Goal: Task Accomplishment & Management: Manage account settings

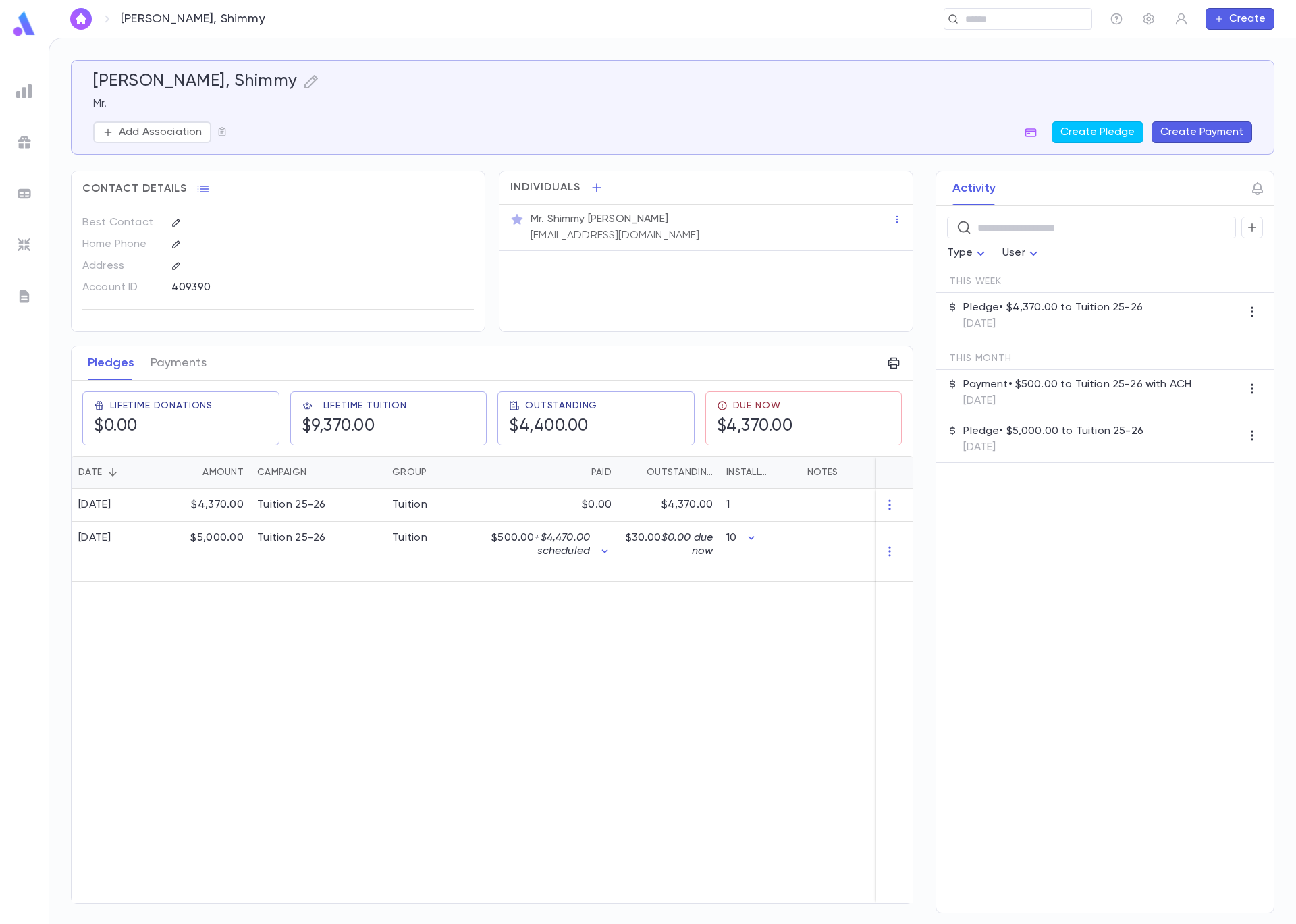
click at [654, 744] on div "9/30/2025 $4,370.00 Tuition 25-26 Tuition $0.00 $4,370.00 1 9/25/2025 $5,000.00…" at bounding box center [538, 695] width 934 height 414
click at [360, 538] on div "Tuition 25-26" at bounding box center [317, 551] width 135 height 60
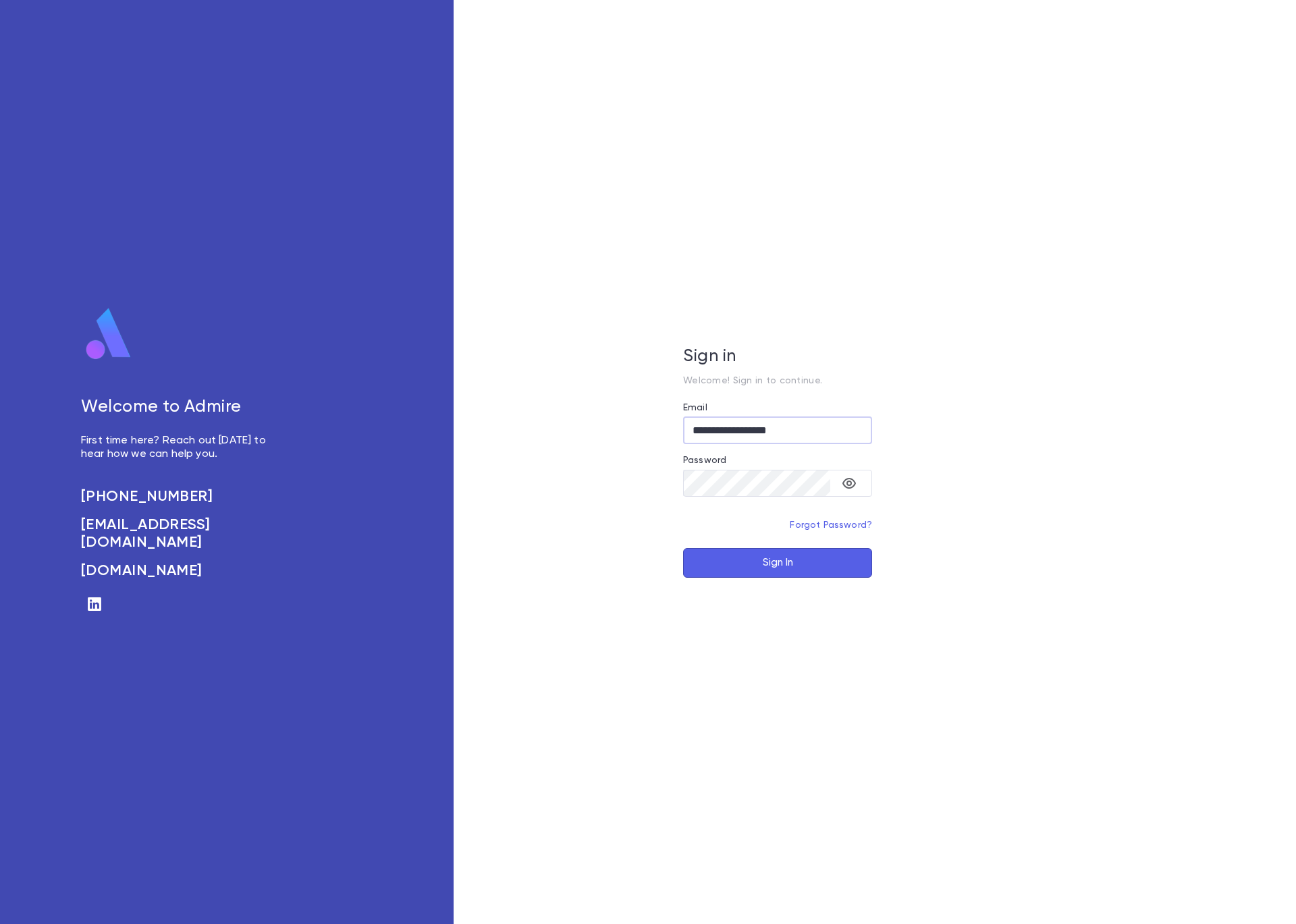
click at [780, 566] on button "Sign In" at bounding box center [777, 563] width 189 height 30
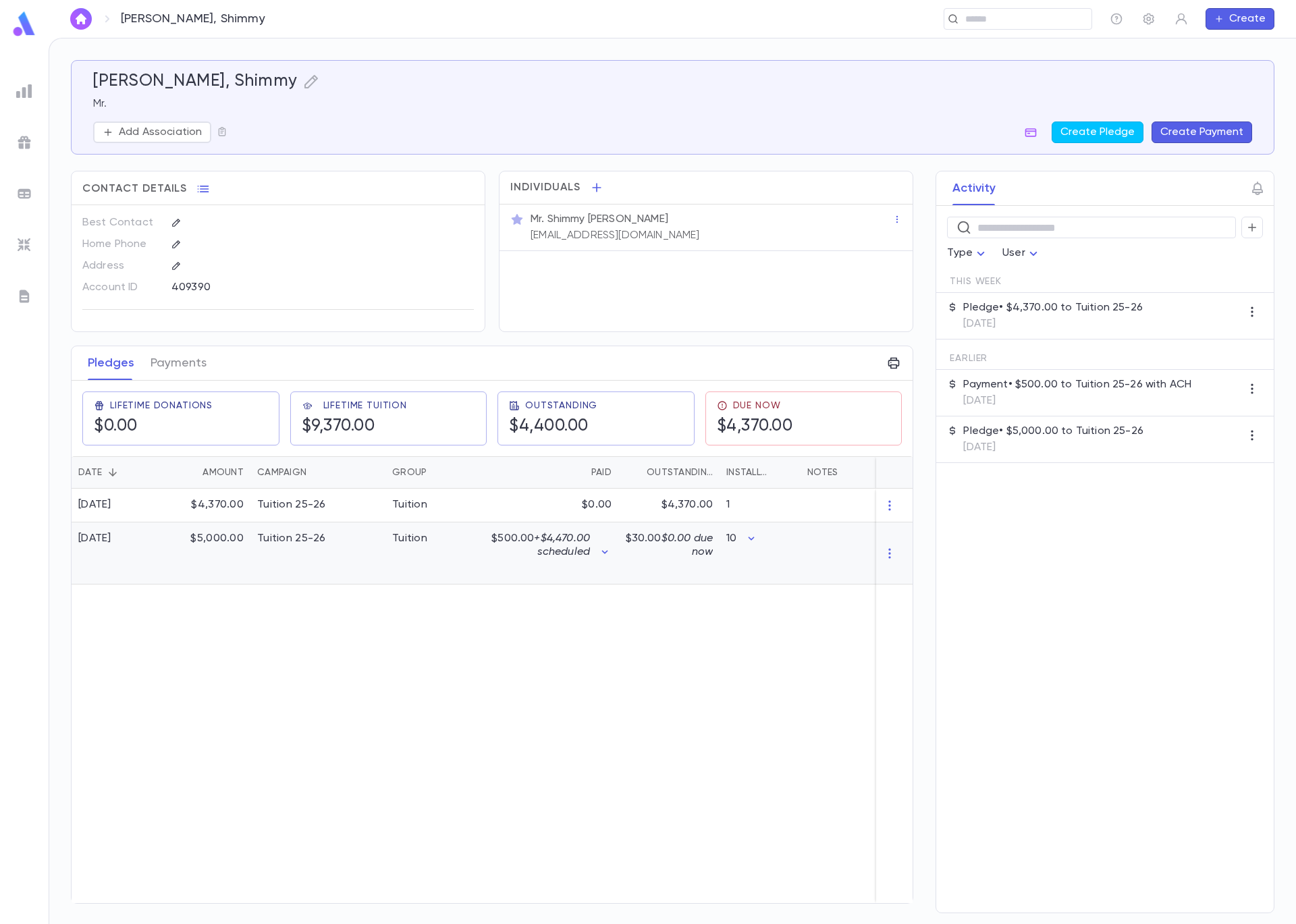
click at [490, 546] on div "$500.00 + $4,470.00 scheduled" at bounding box center [552, 553] width 132 height 62
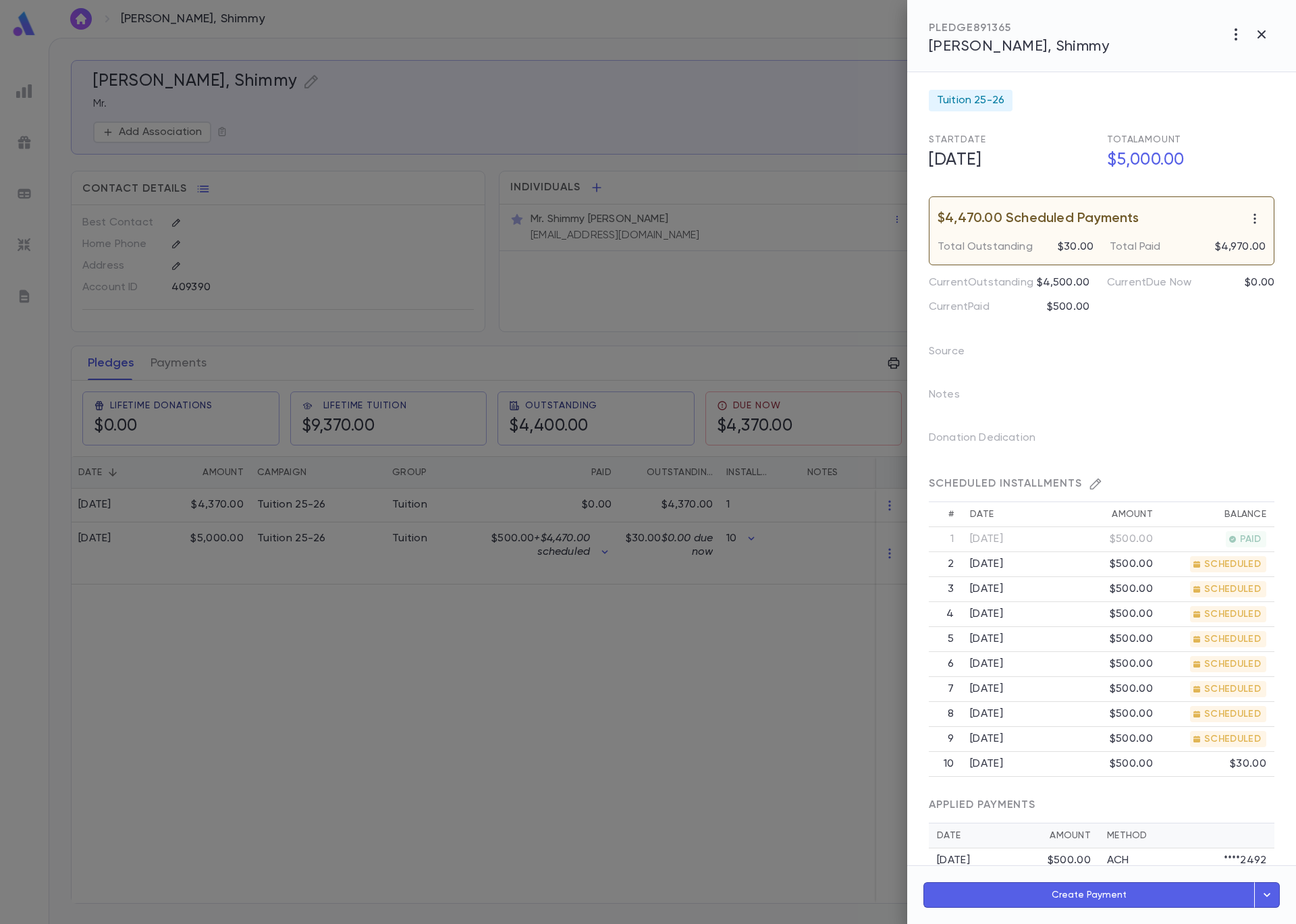
scroll to position [73, 0]
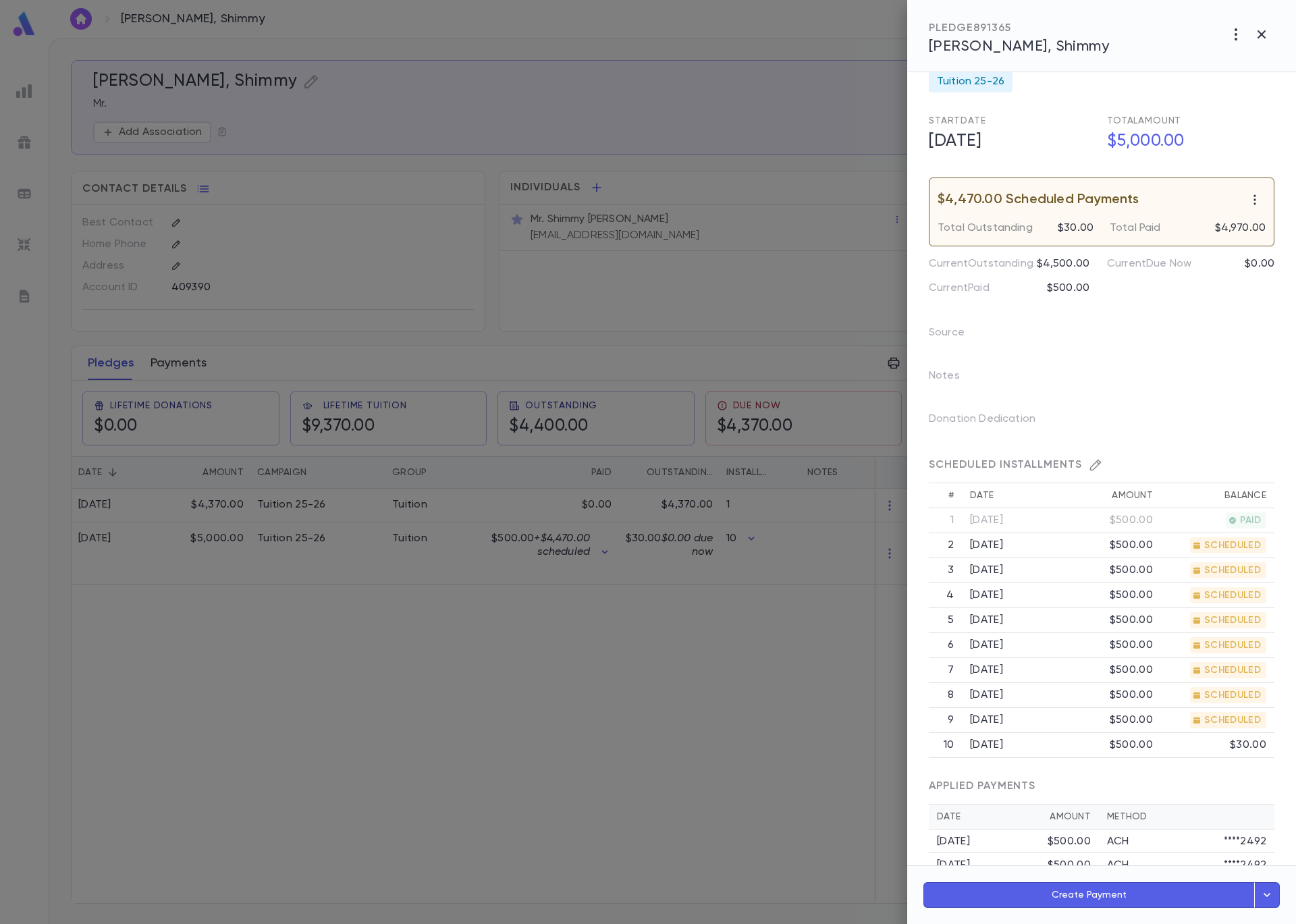
click at [158, 368] on div at bounding box center [648, 462] width 1296 height 924
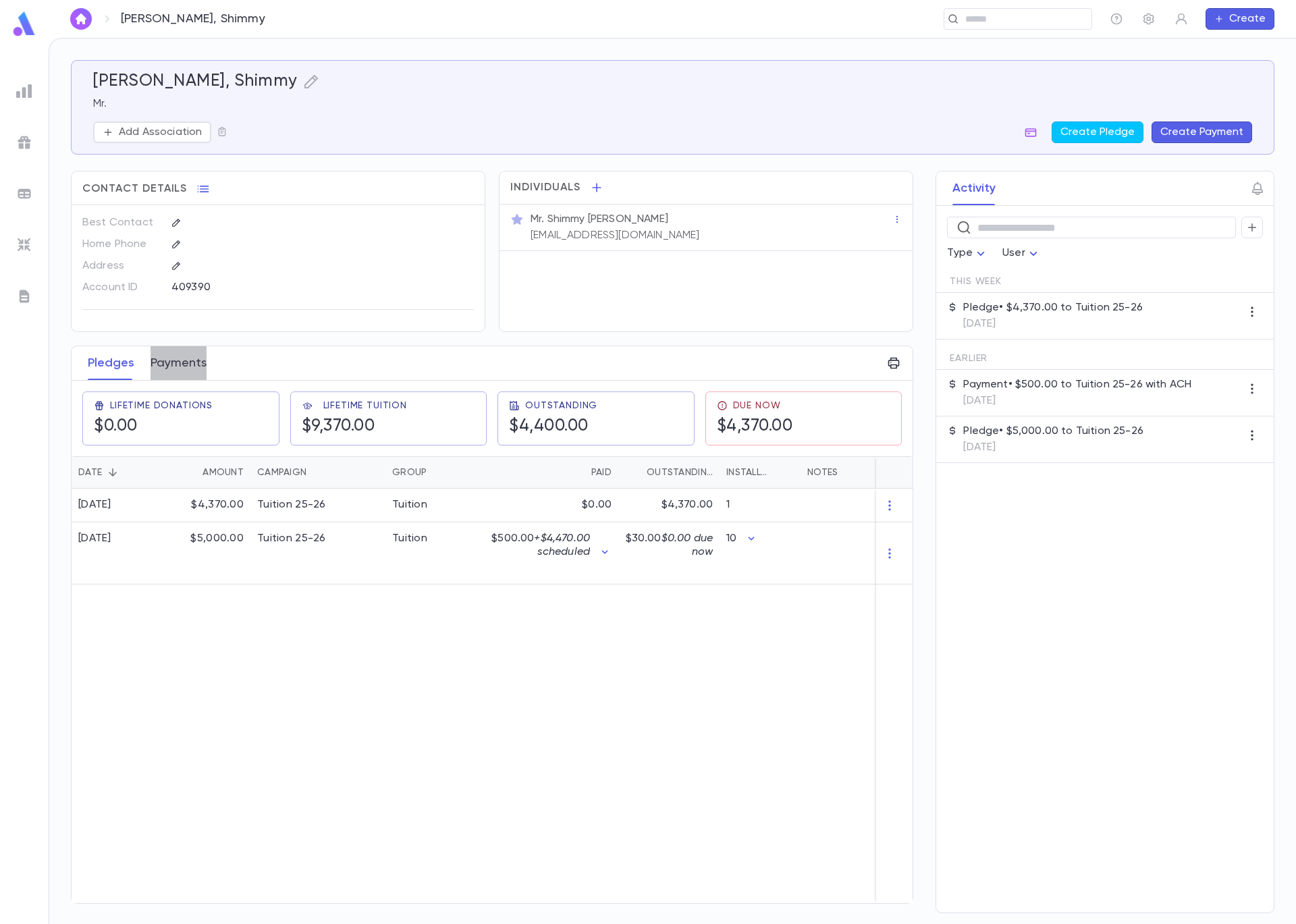
click at [163, 364] on button "Payments" at bounding box center [179, 363] width 56 height 34
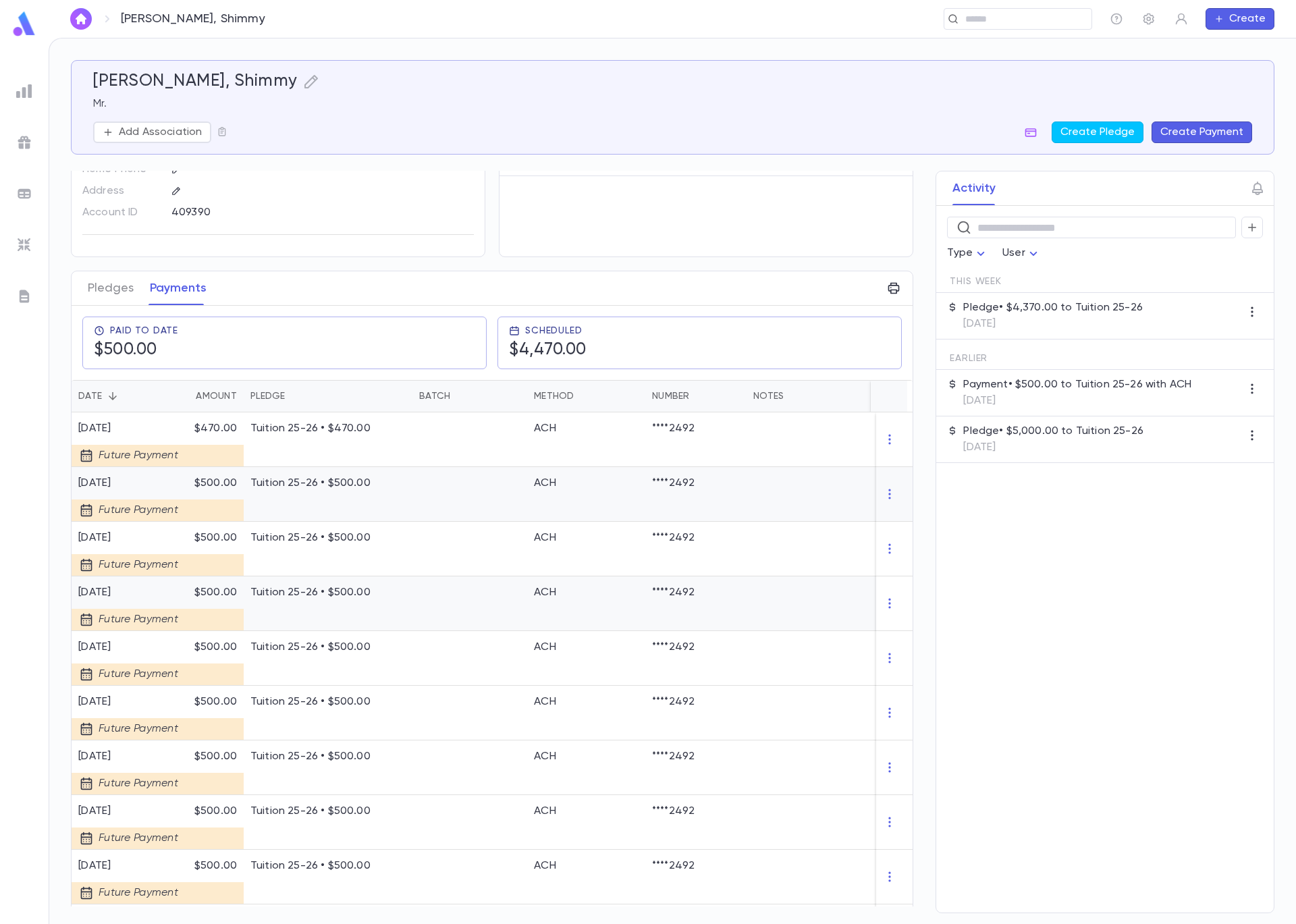
scroll to position [112, 0]
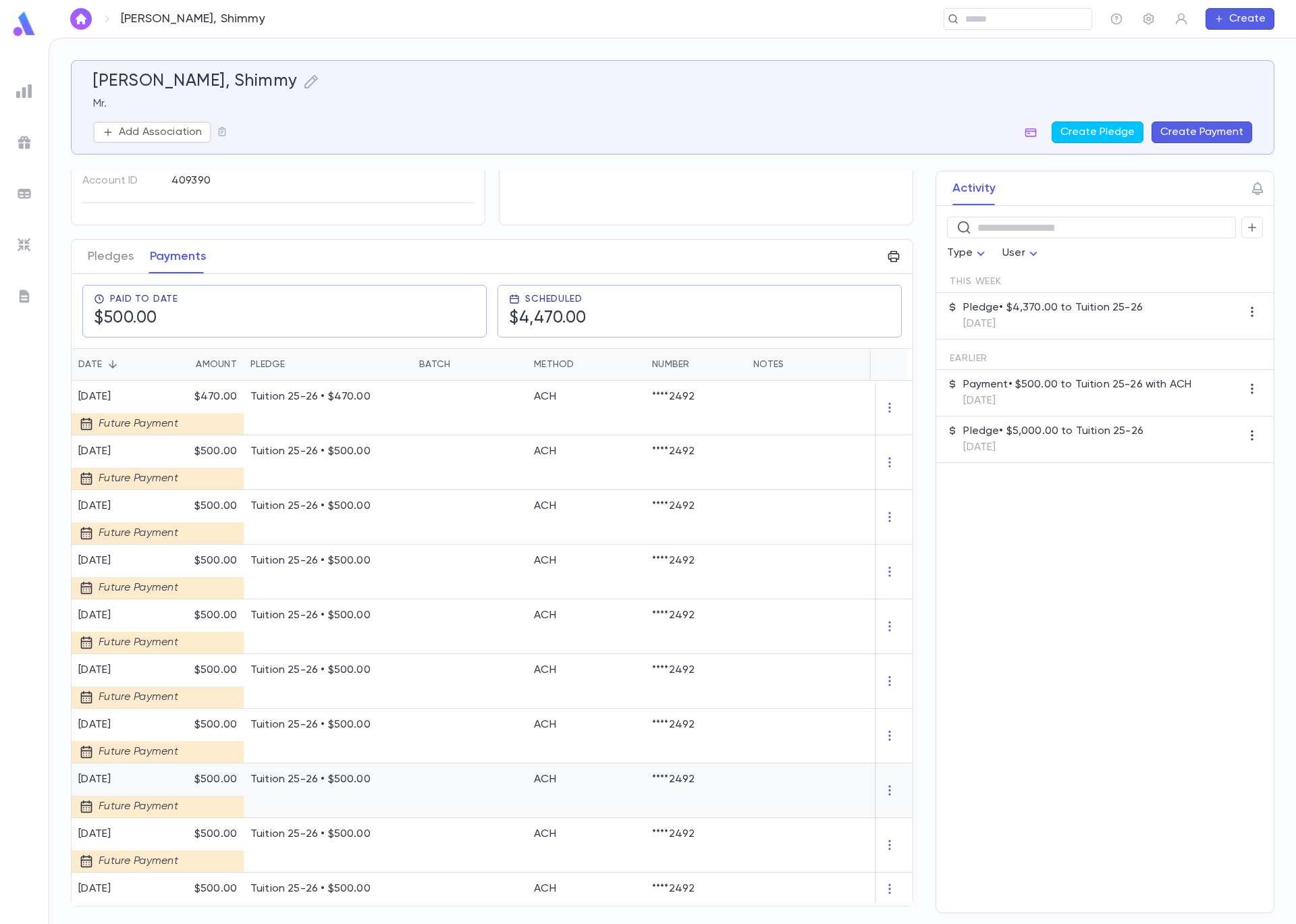
click at [328, 793] on div "Tuition 25-26 • $500.00" at bounding box center [328, 790] width 168 height 55
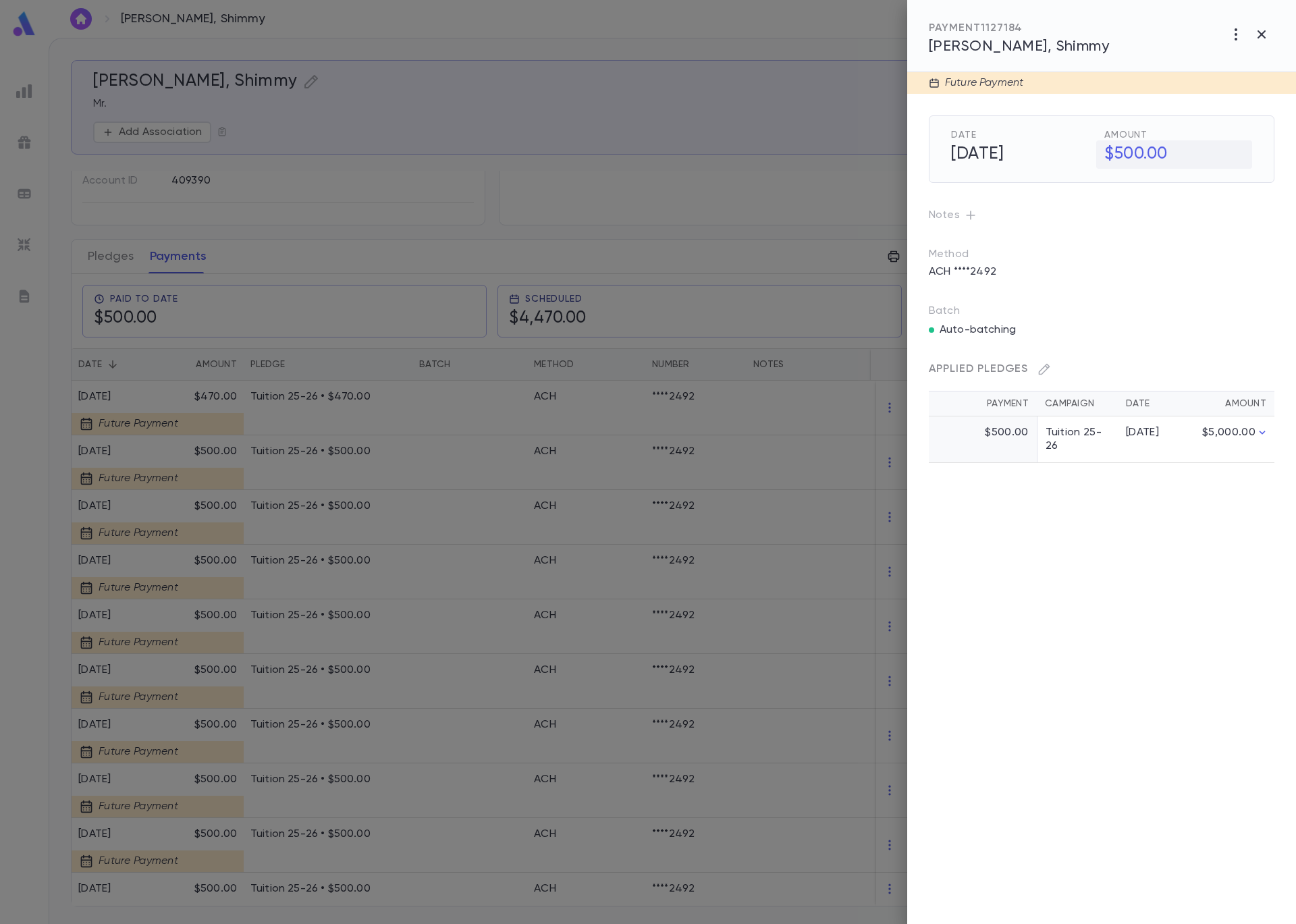
click at [1157, 153] on h5 "$500.00" at bounding box center [1175, 154] width 156 height 28
drag, startPoint x: 1170, startPoint y: 153, endPoint x: 1121, endPoint y: 150, distance: 49.1
click at [1121, 150] on div "$ ****** ​" at bounding box center [1177, 153] width 148 height 27
type input "******"
click at [1243, 181] on icon "button" at bounding box center [1240, 183] width 12 height 13
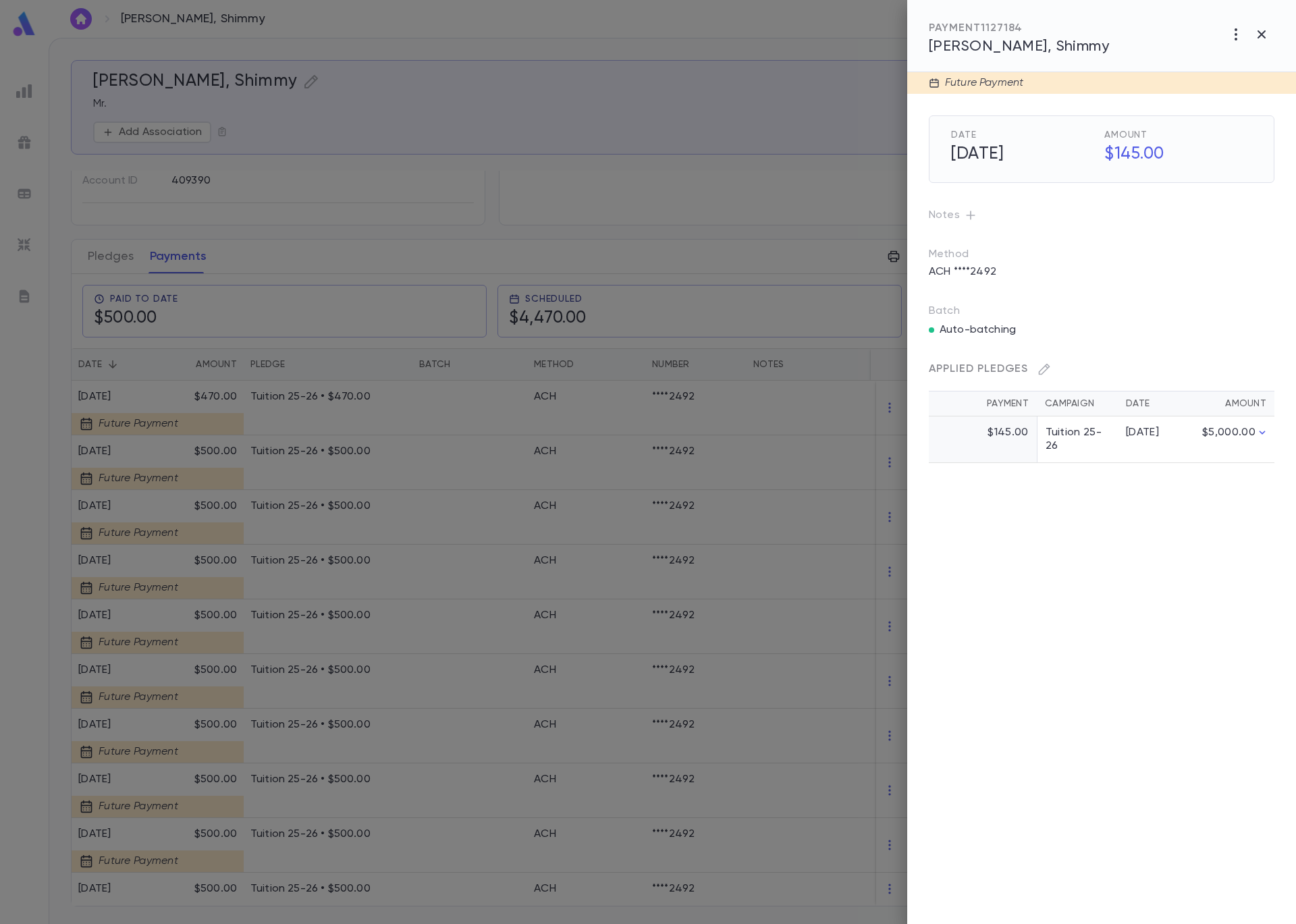
click at [550, 639] on div at bounding box center [648, 462] width 1296 height 924
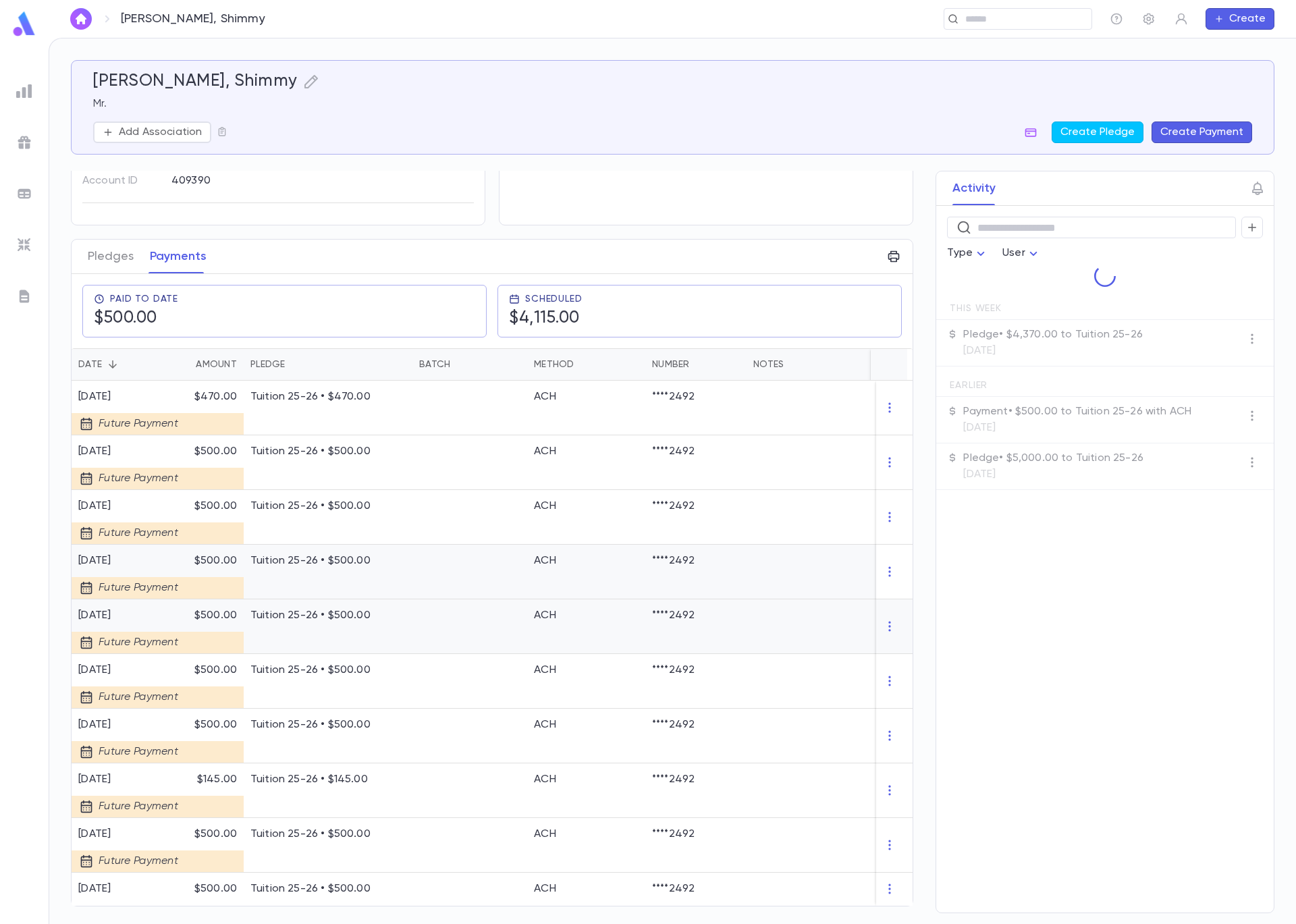
scroll to position [0, 0]
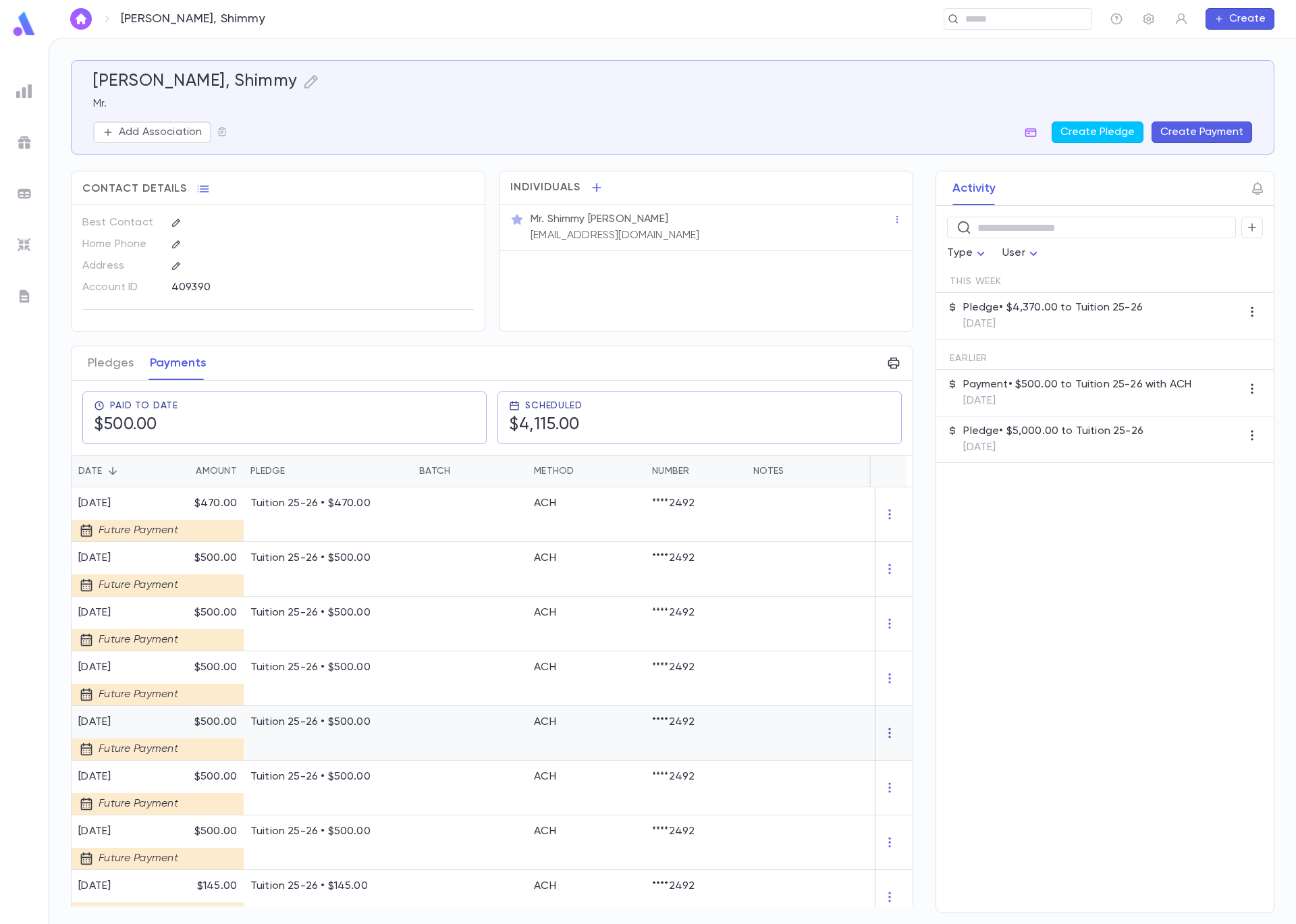
click at [888, 731] on icon "button" at bounding box center [889, 733] width 13 height 13
click at [903, 759] on li "Delete" at bounding box center [909, 755] width 56 height 22
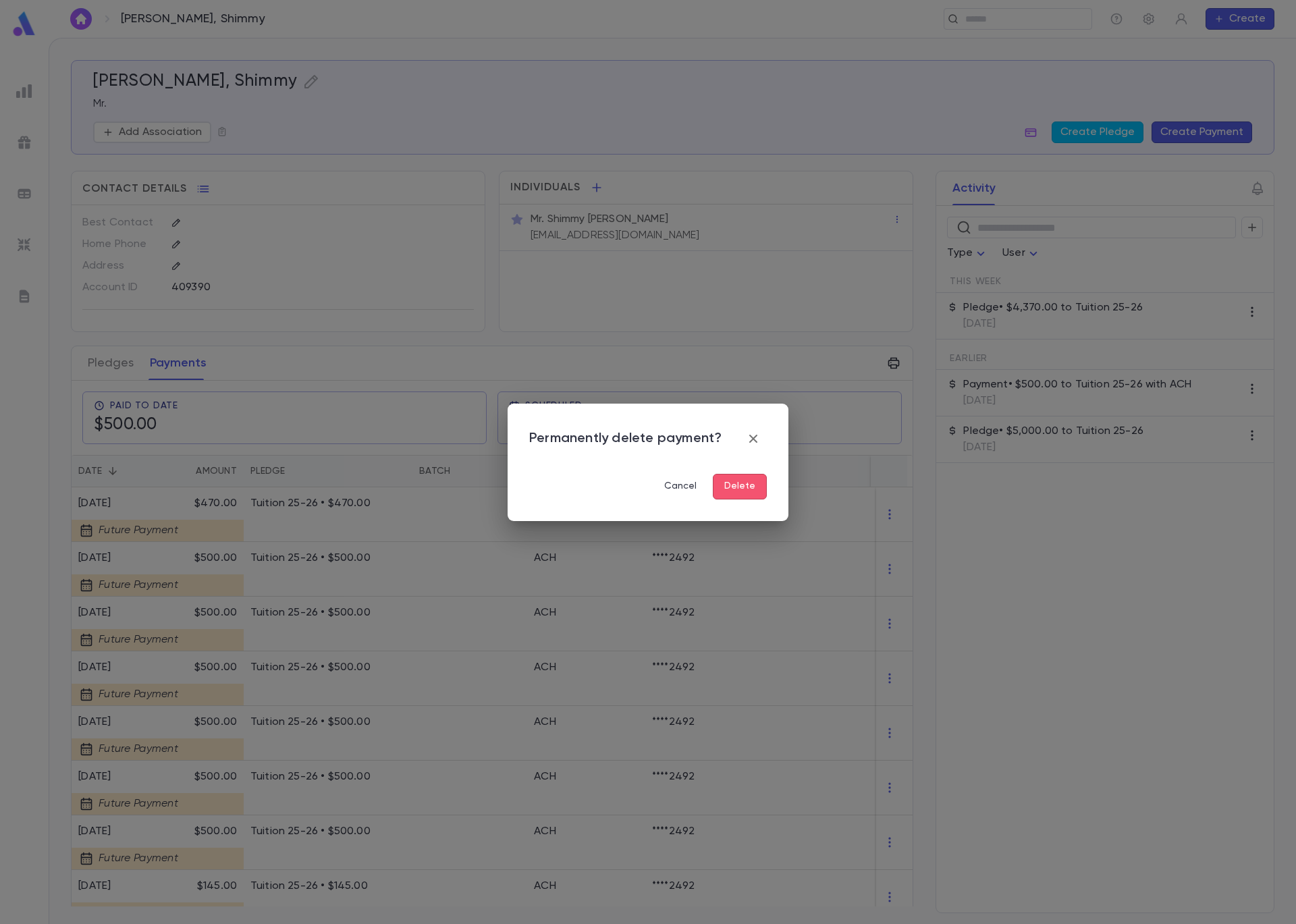
click at [733, 492] on button "Delete" at bounding box center [739, 486] width 54 height 25
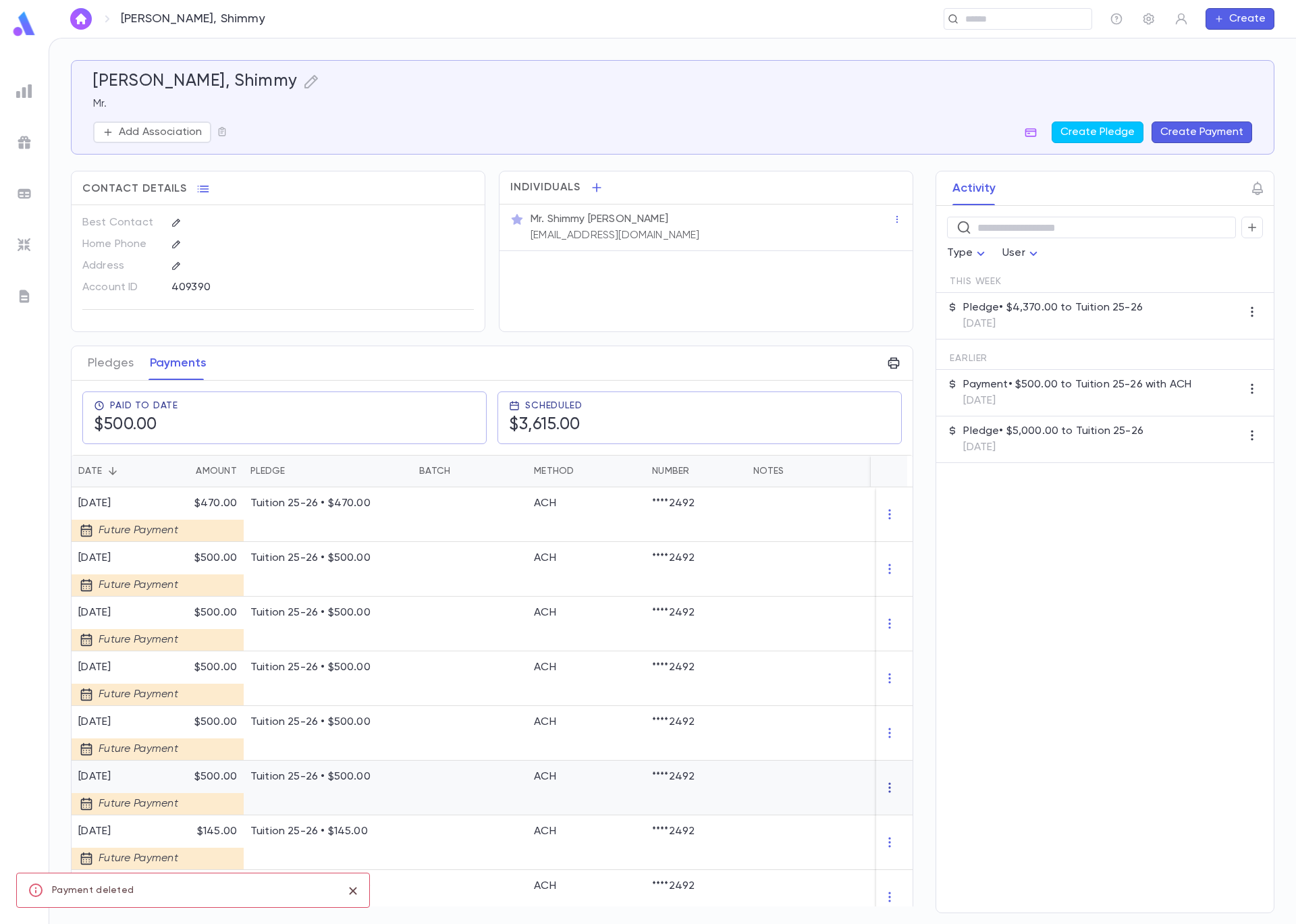
click at [887, 785] on icon "button" at bounding box center [889, 788] width 13 height 13
click at [918, 813] on li "Delete" at bounding box center [909, 809] width 56 height 22
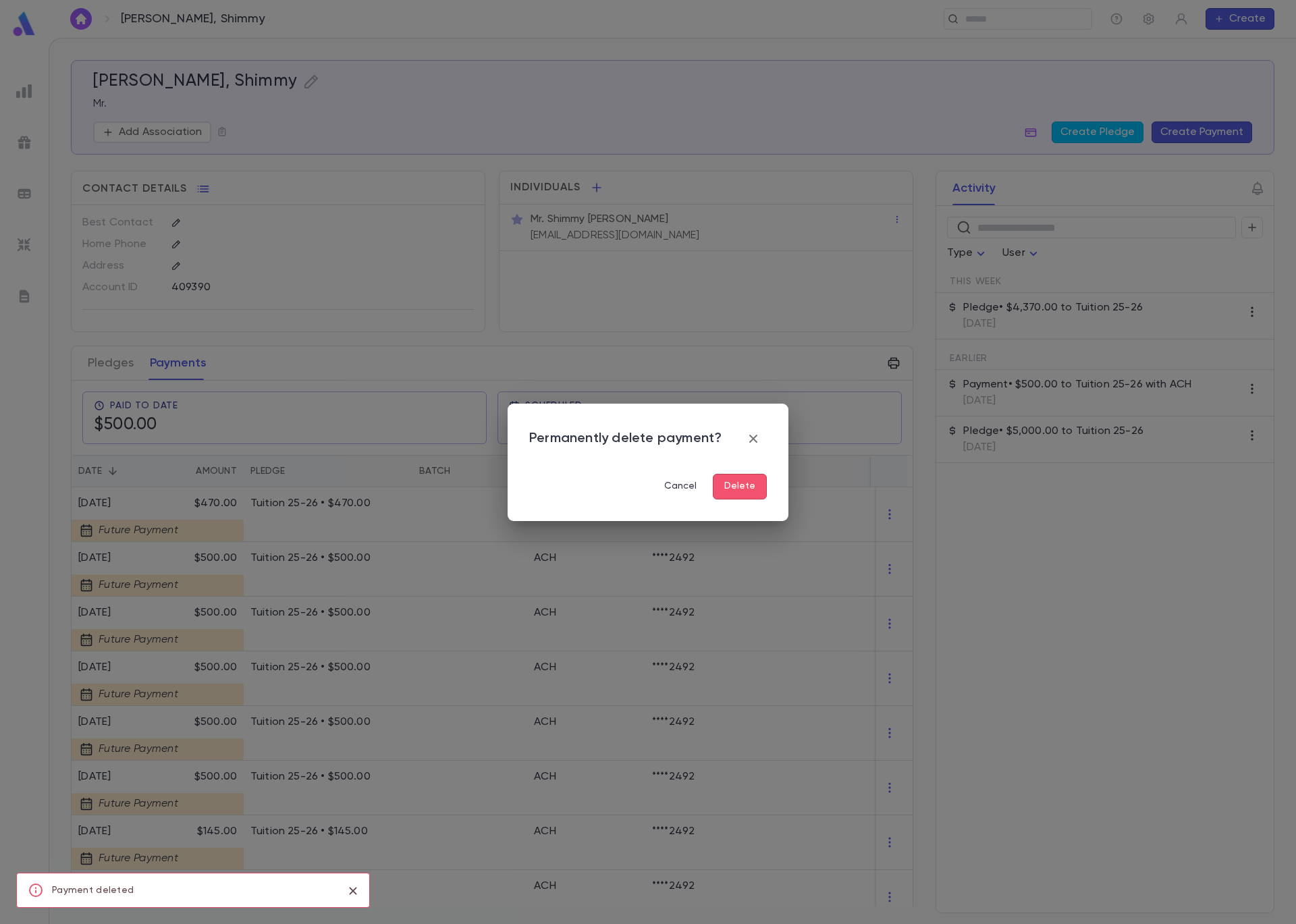
click at [727, 494] on button "Delete" at bounding box center [739, 486] width 54 height 25
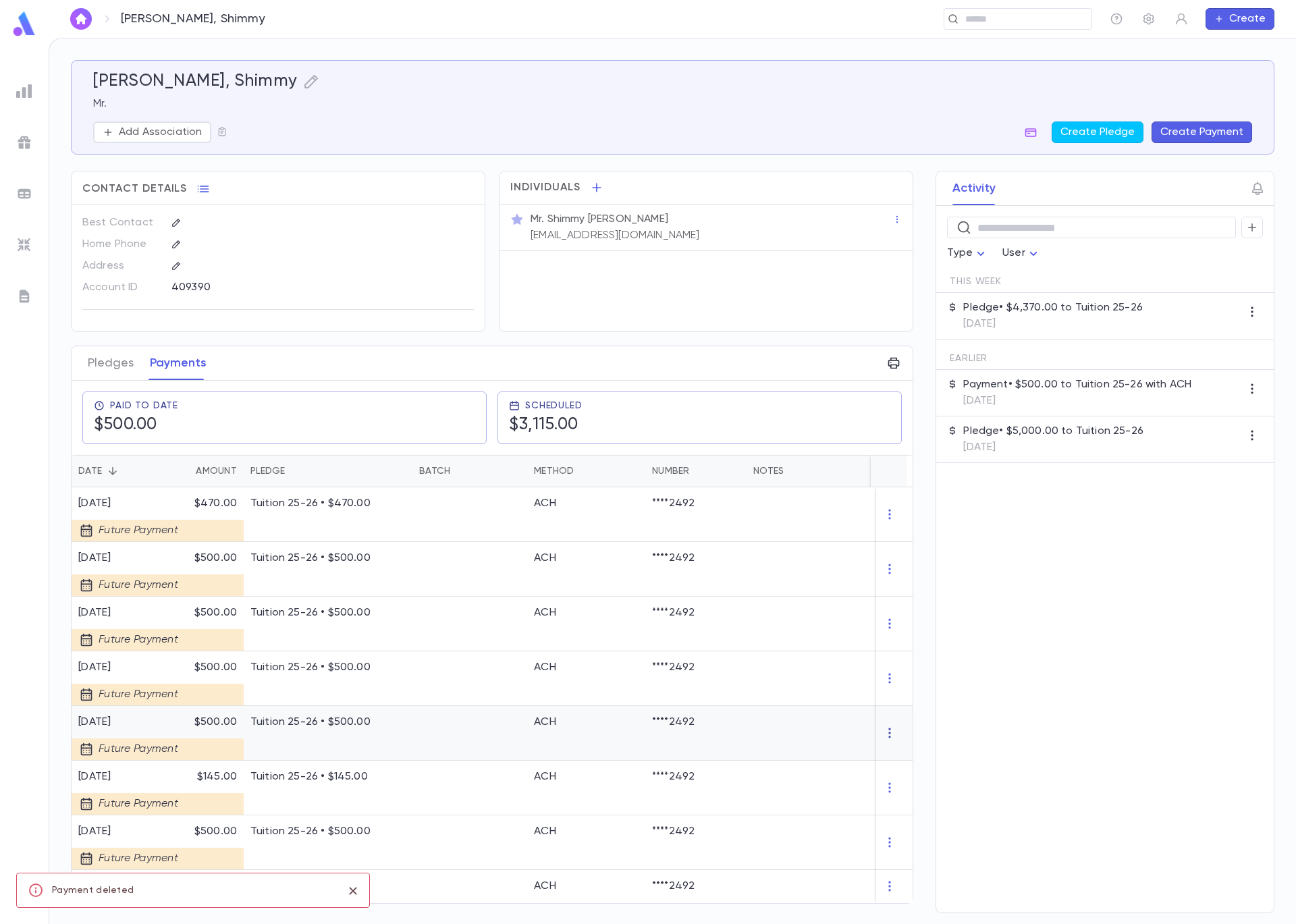
click at [883, 727] on icon "button" at bounding box center [889, 733] width 13 height 13
click at [898, 753] on li "Delete" at bounding box center [909, 755] width 56 height 22
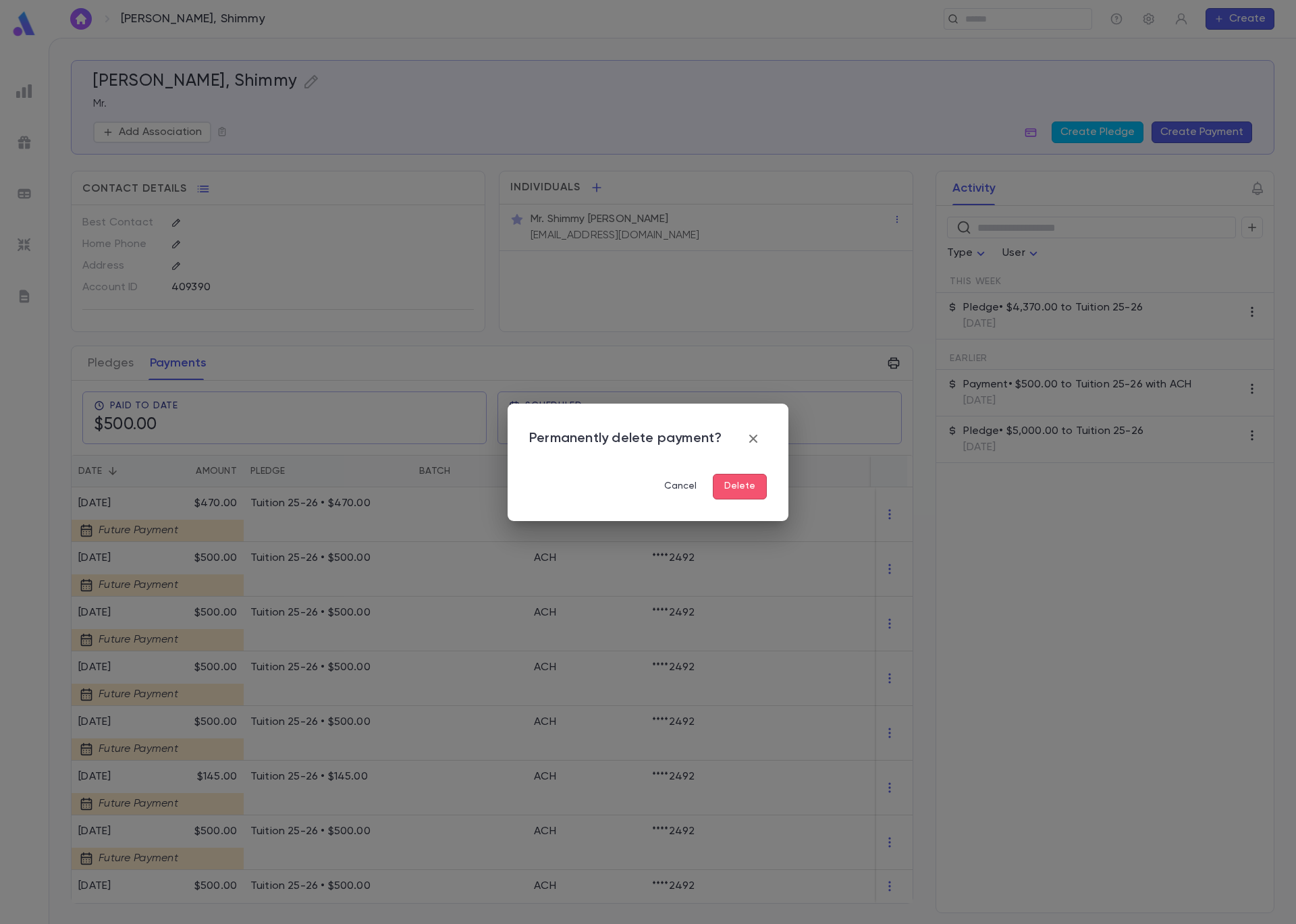
click at [735, 492] on button "Delete" at bounding box center [739, 486] width 54 height 25
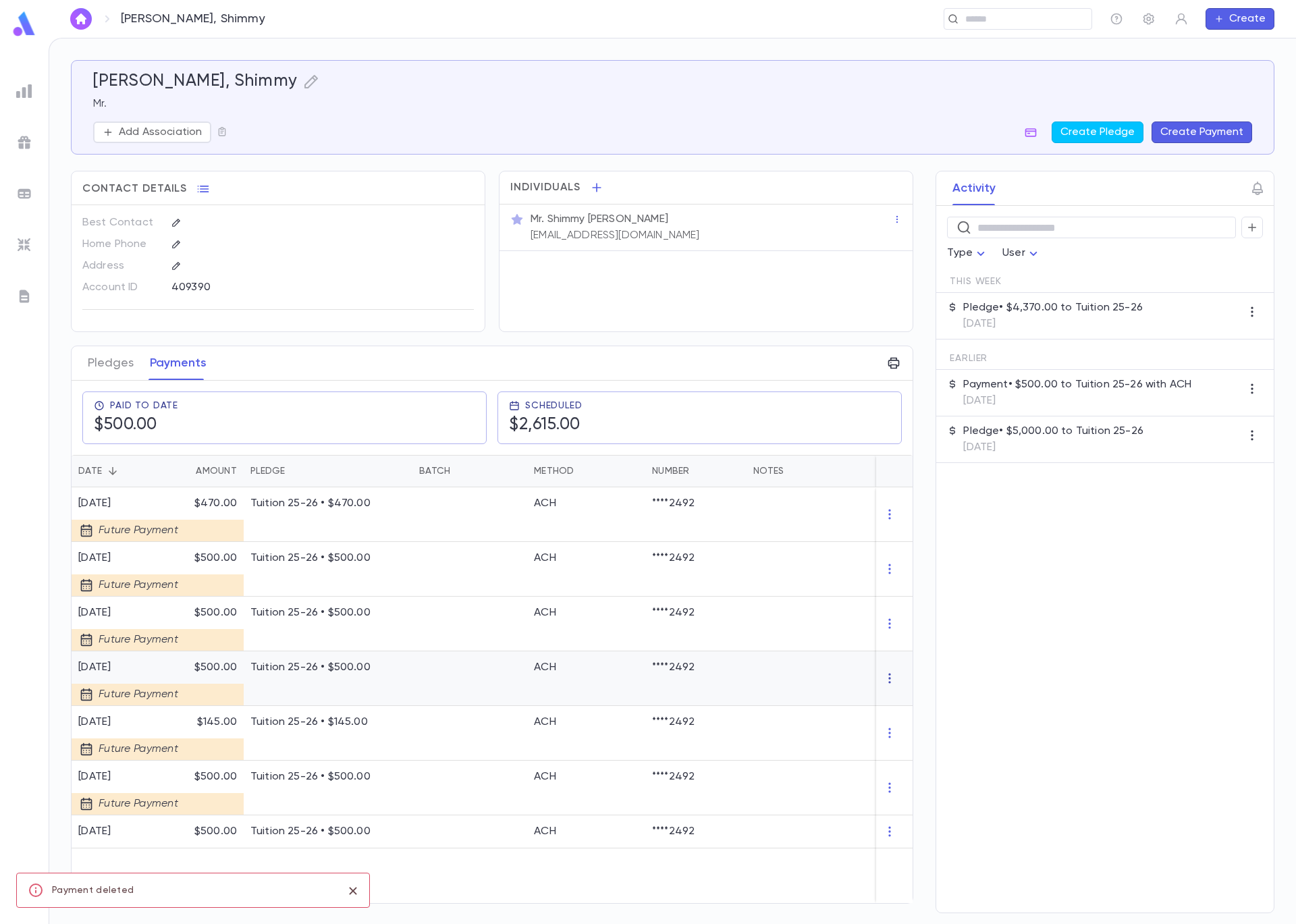
click at [893, 677] on icon "button" at bounding box center [889, 678] width 13 height 13
click at [920, 703] on li "Delete" at bounding box center [915, 700] width 56 height 22
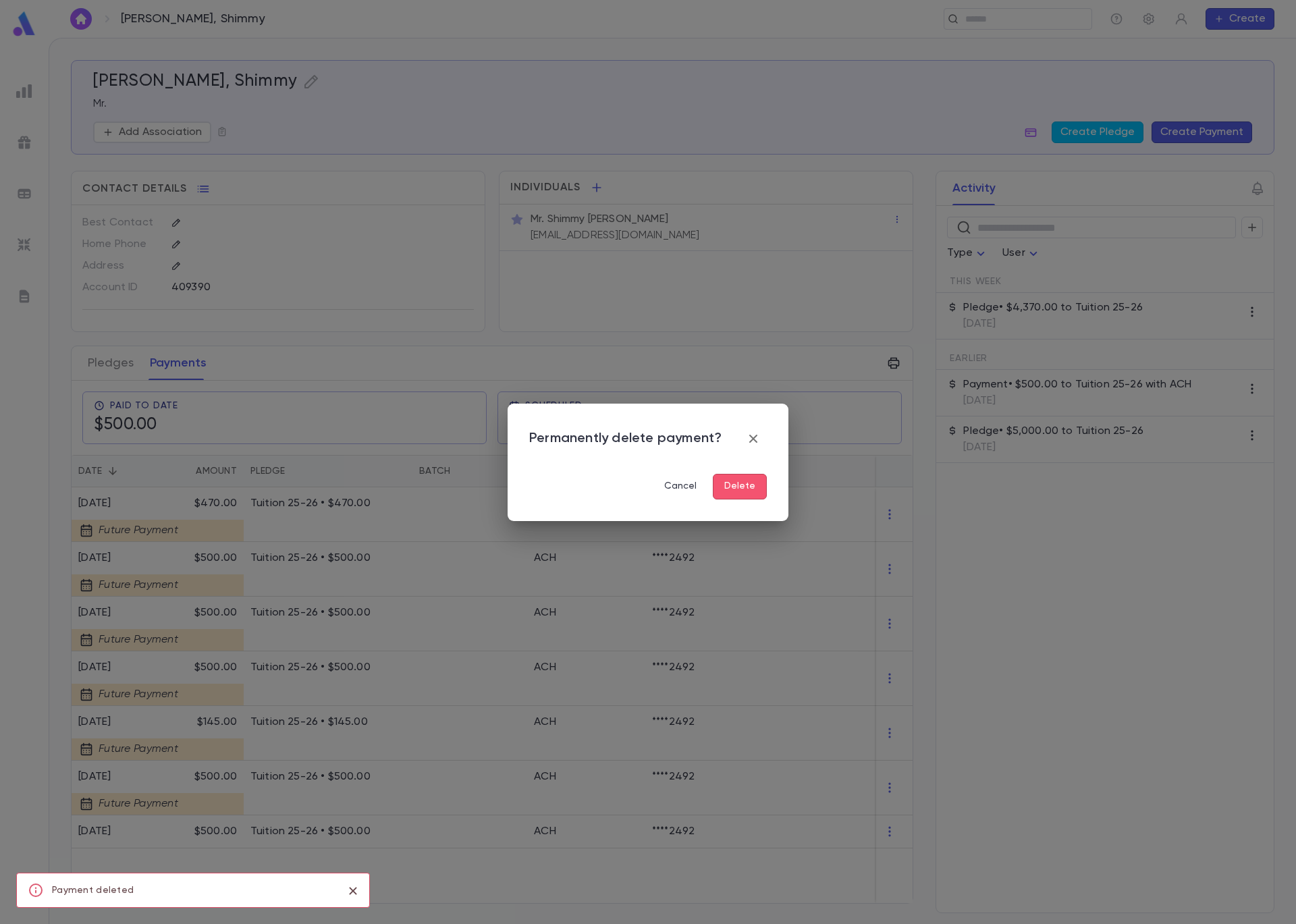
click at [748, 498] on button "Delete" at bounding box center [739, 486] width 54 height 25
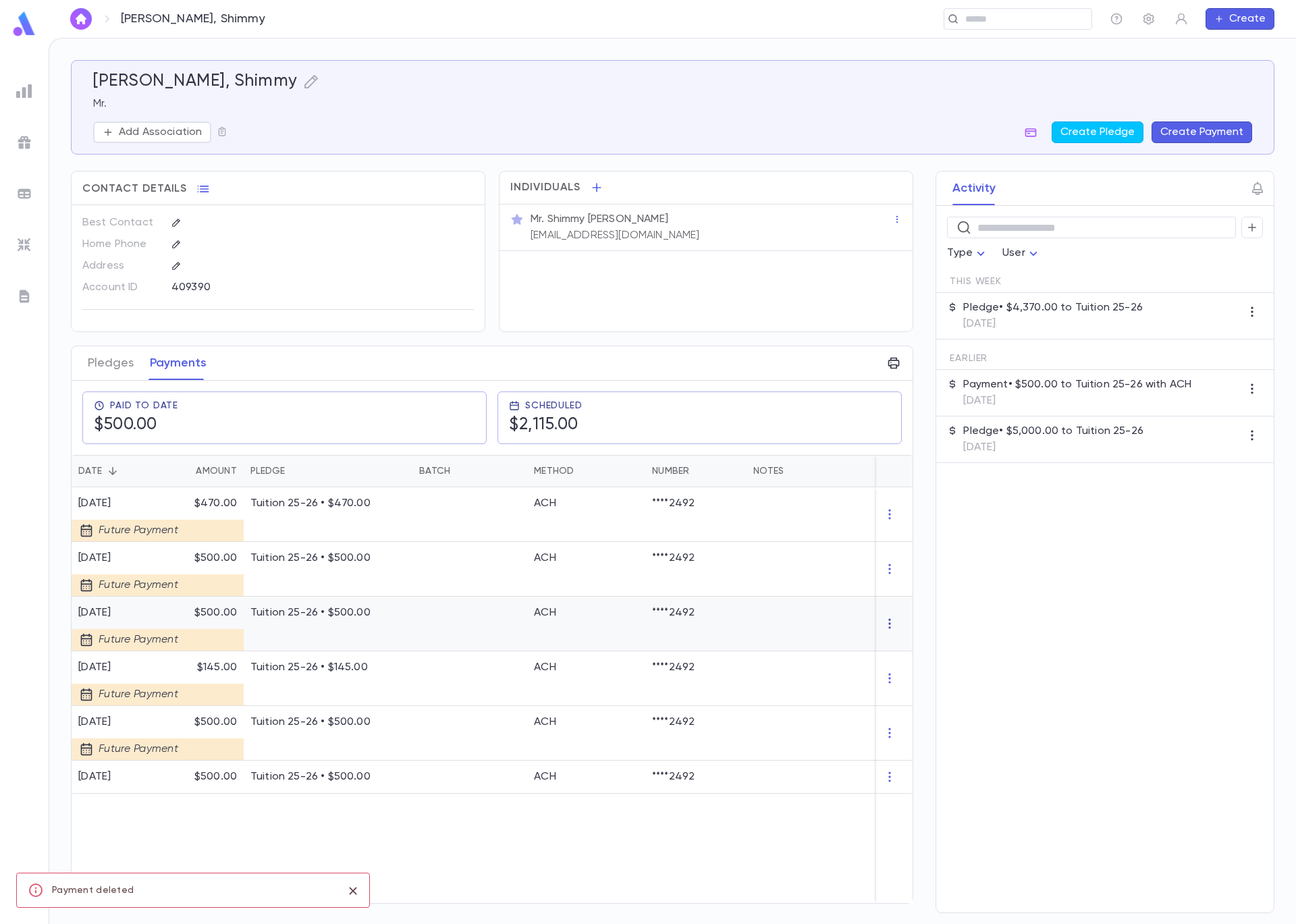
click at [891, 621] on icon "button" at bounding box center [889, 623] width 13 height 13
click at [912, 647] on li "Delete" at bounding box center [915, 645] width 56 height 22
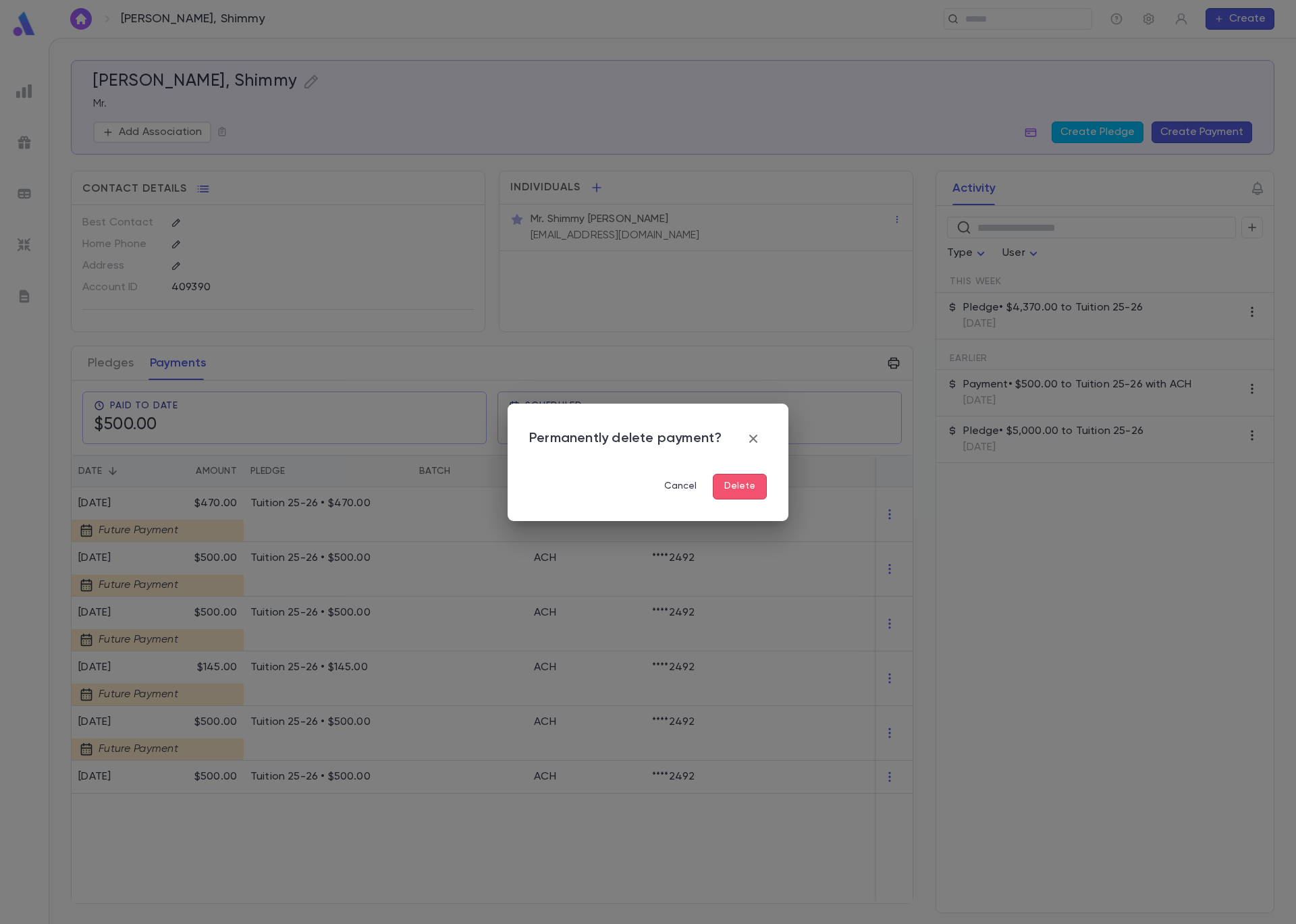
click at [750, 483] on button "Delete" at bounding box center [739, 486] width 54 height 25
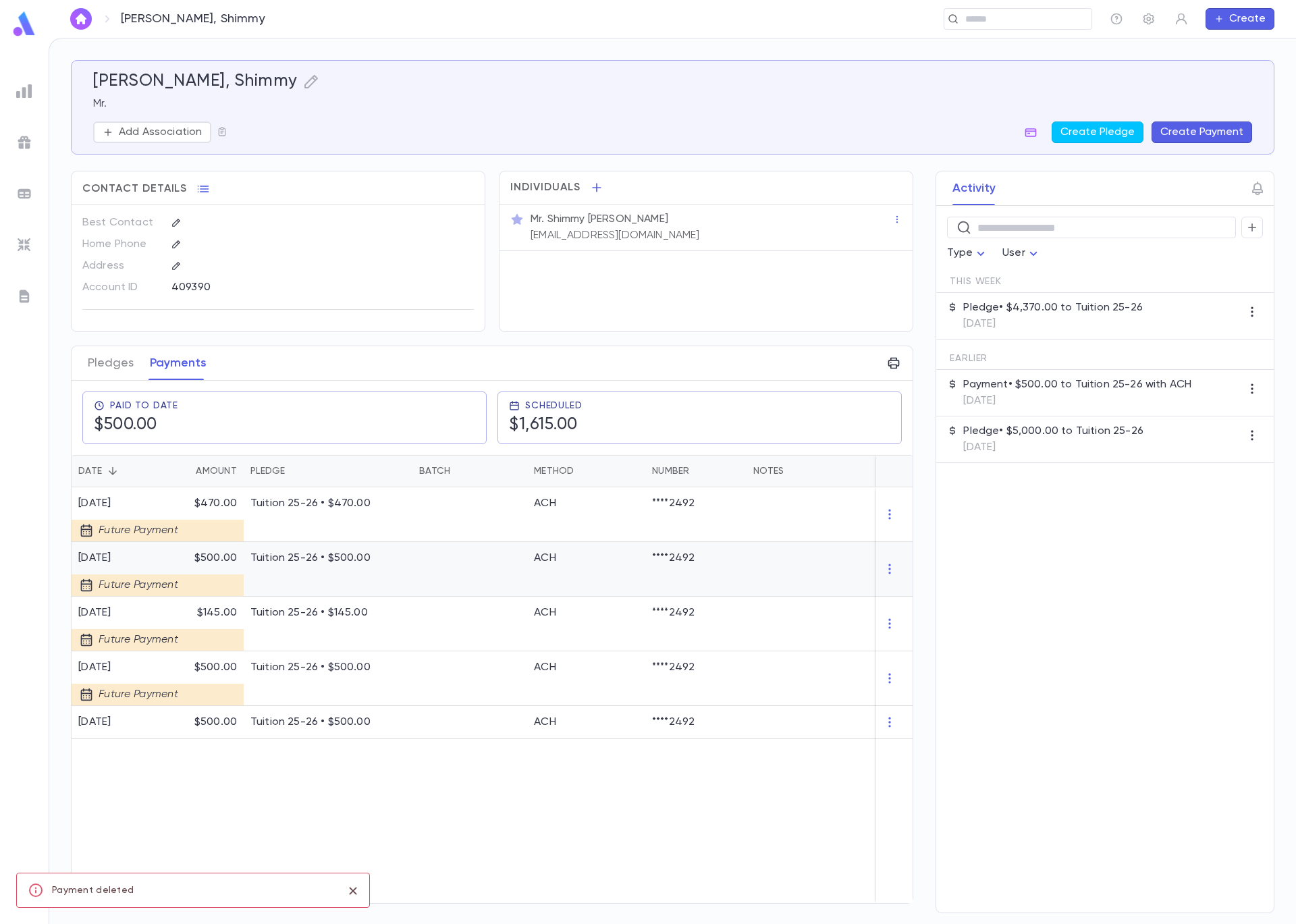
click at [903, 571] on div at bounding box center [894, 569] width 37 height 55
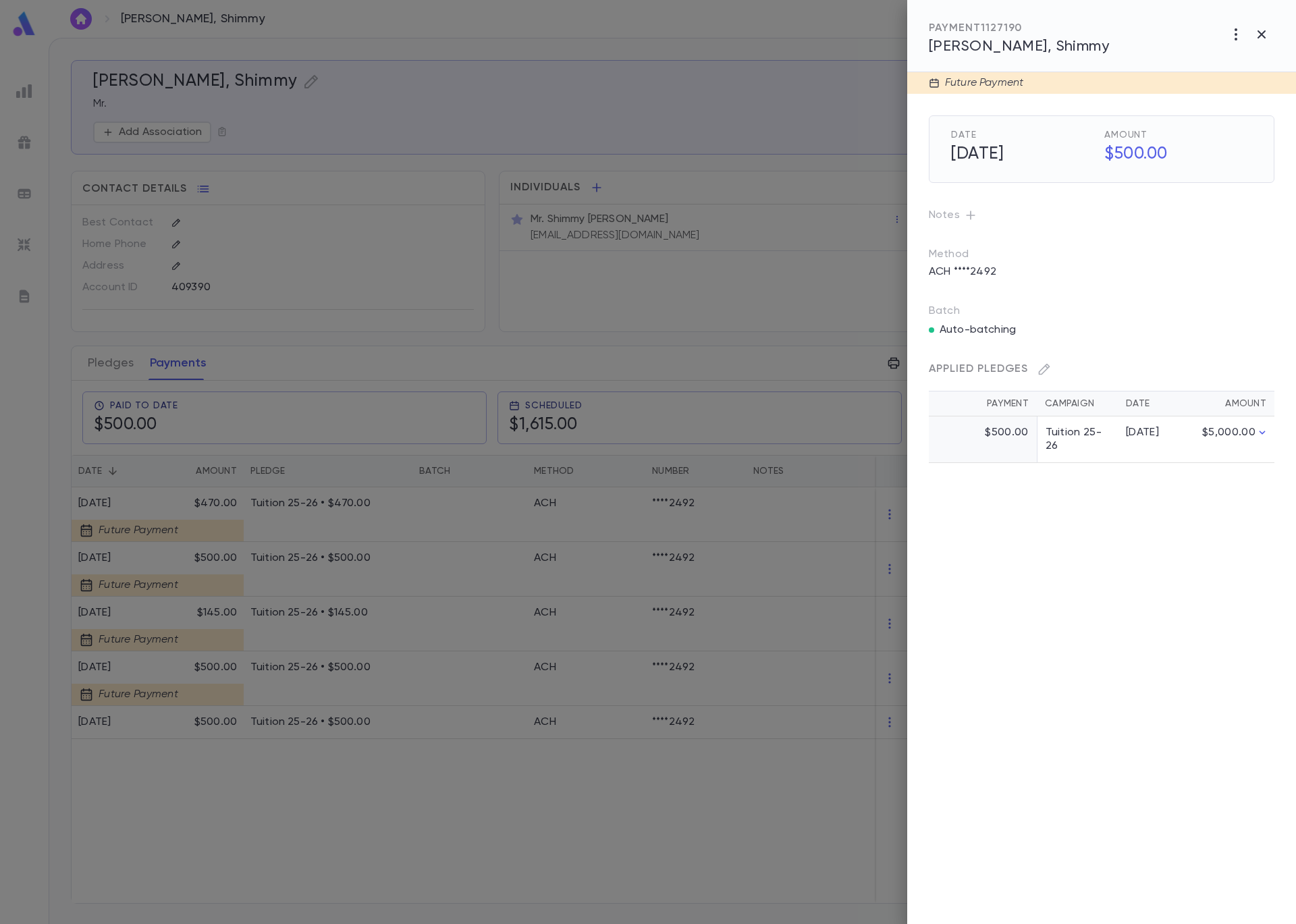
click at [817, 542] on div at bounding box center [648, 462] width 1296 height 924
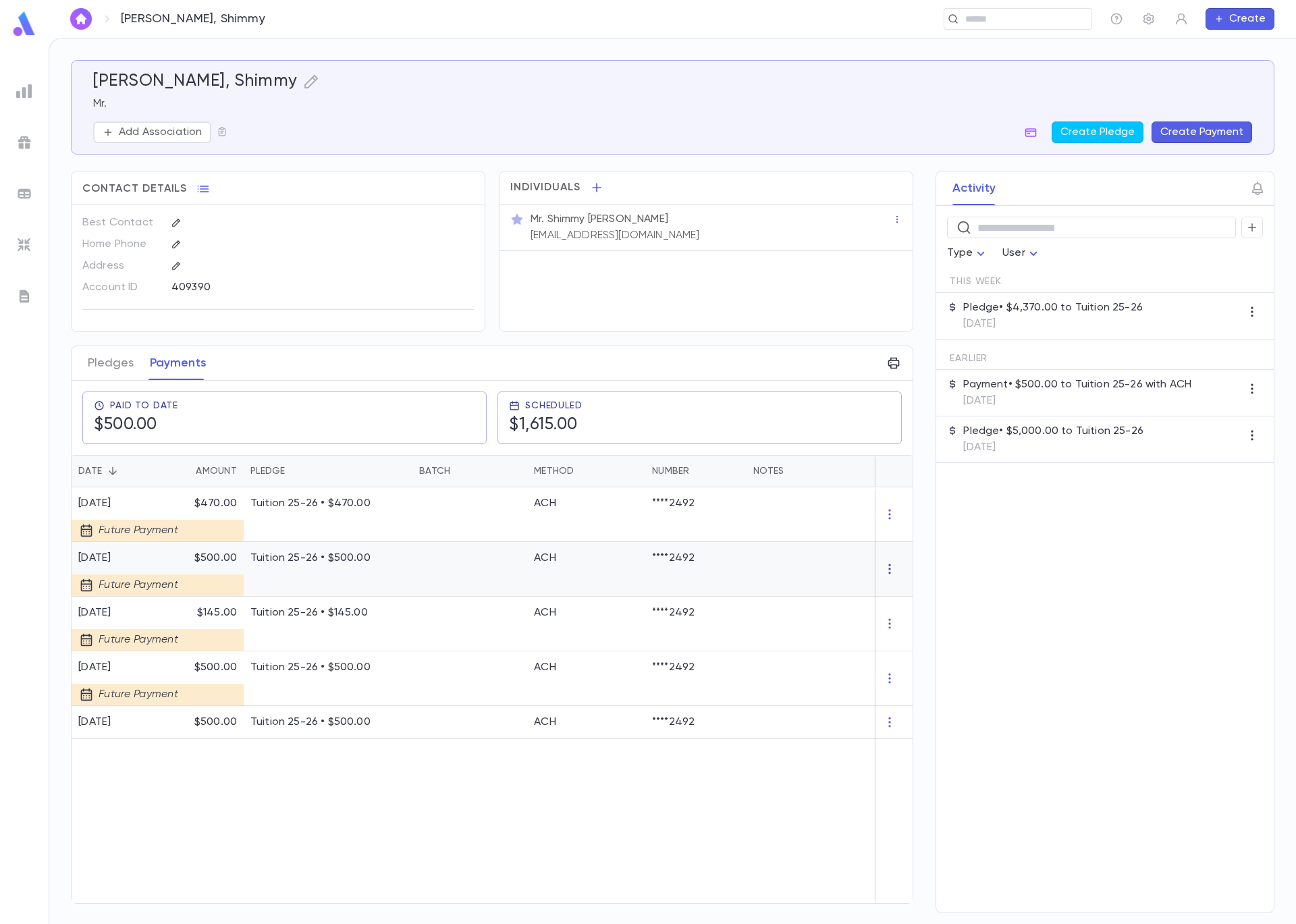
click at [888, 573] on icon "button" at bounding box center [889, 568] width 2 height 10
click at [905, 595] on li "Delete" at bounding box center [915, 591] width 56 height 22
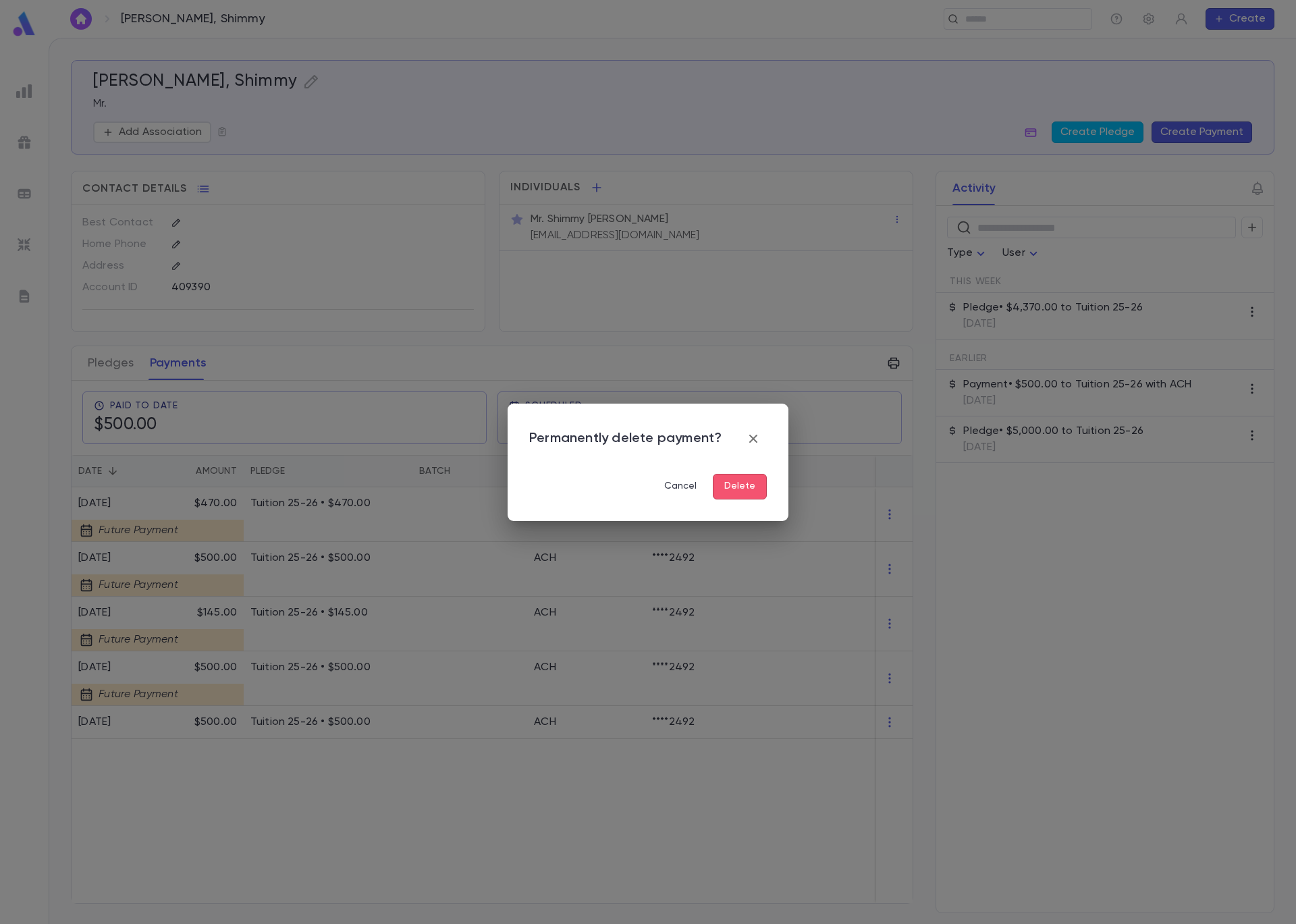
click at [760, 489] on button "Delete" at bounding box center [739, 486] width 54 height 25
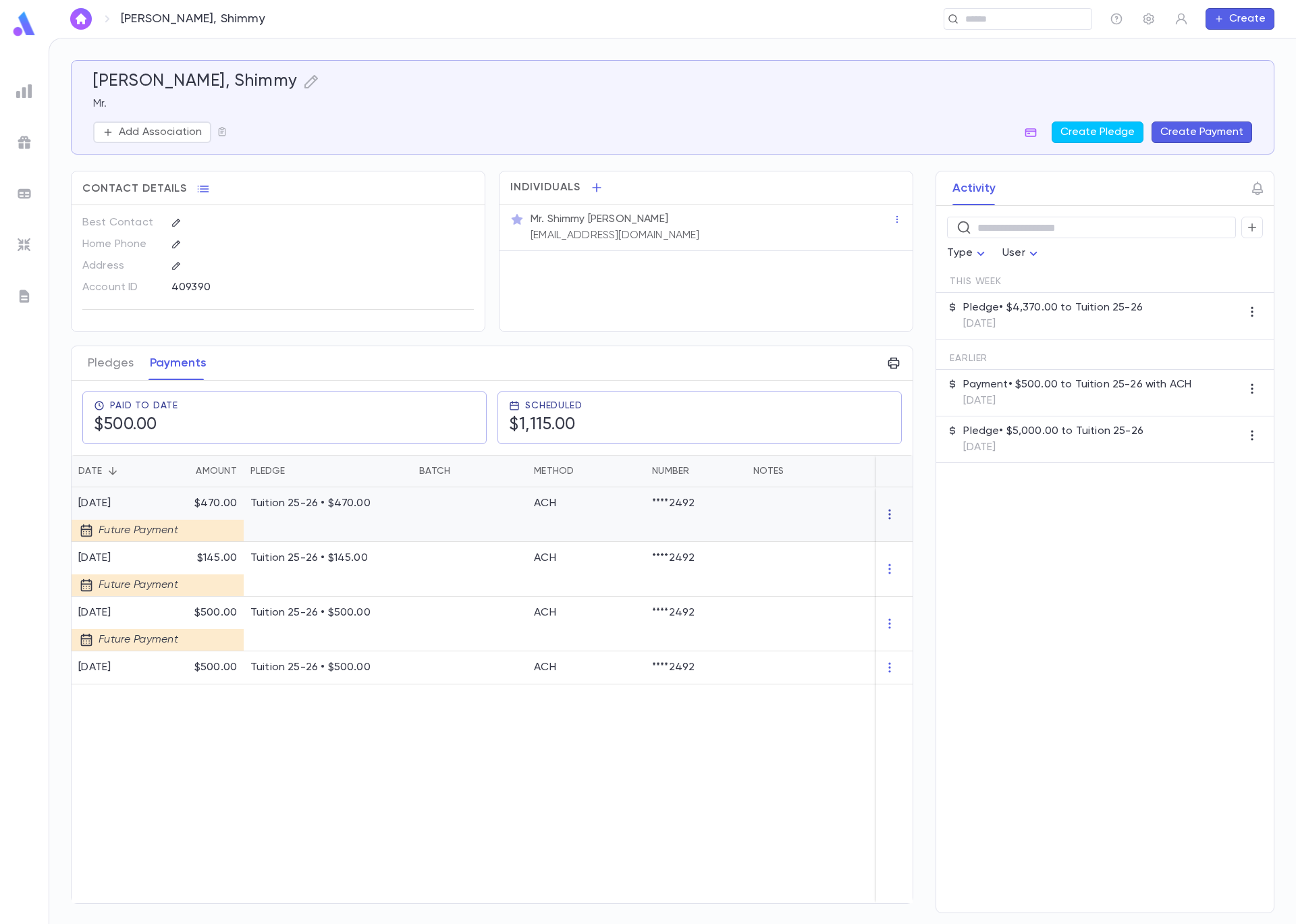
click at [888, 507] on icon "button" at bounding box center [889, 514] width 13 height 13
click at [905, 534] on li "Delete" at bounding box center [915, 536] width 56 height 22
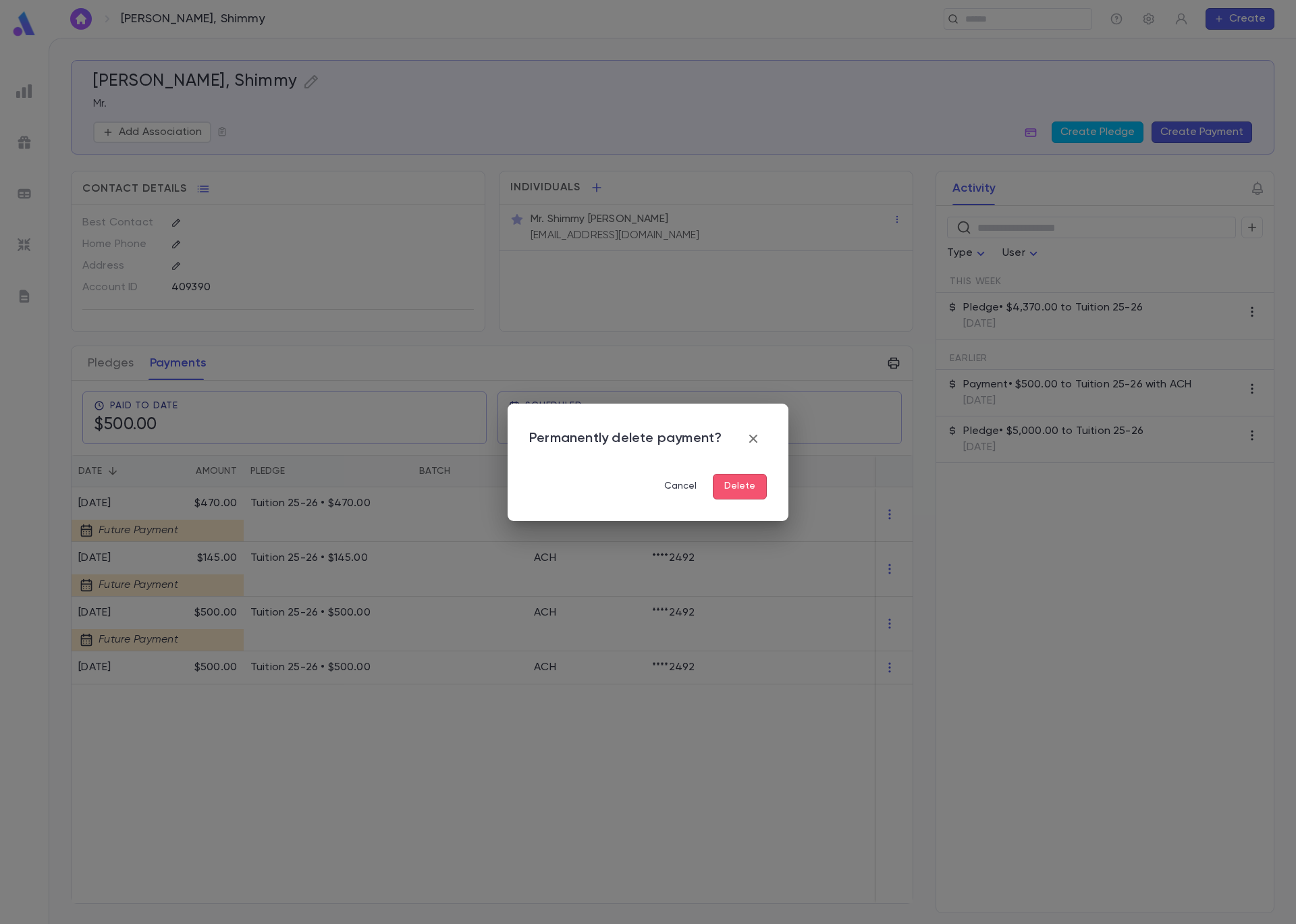
click at [733, 484] on button "Delete" at bounding box center [739, 486] width 54 height 25
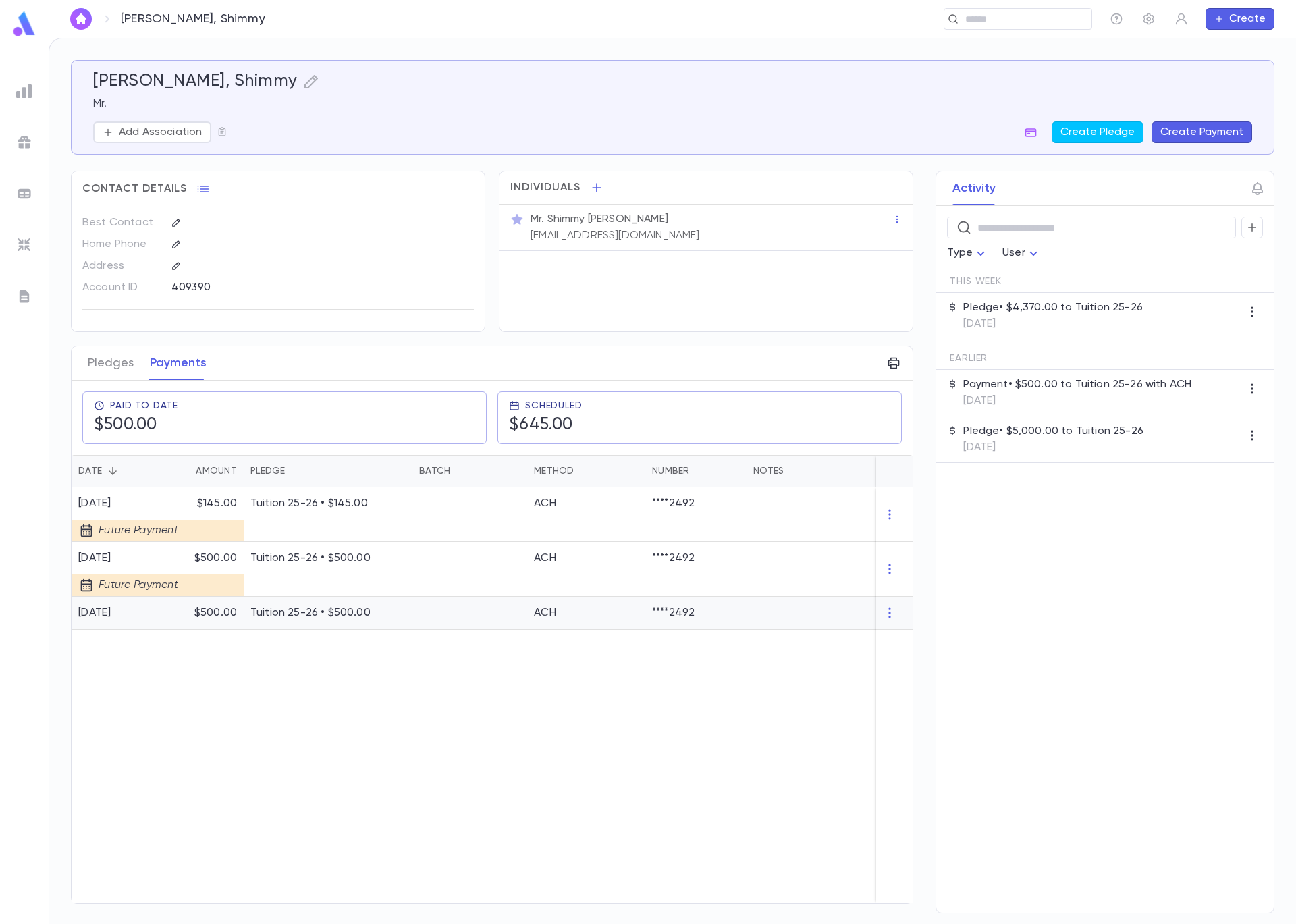
click at [429, 611] on div at bounding box center [470, 613] width 115 height 33
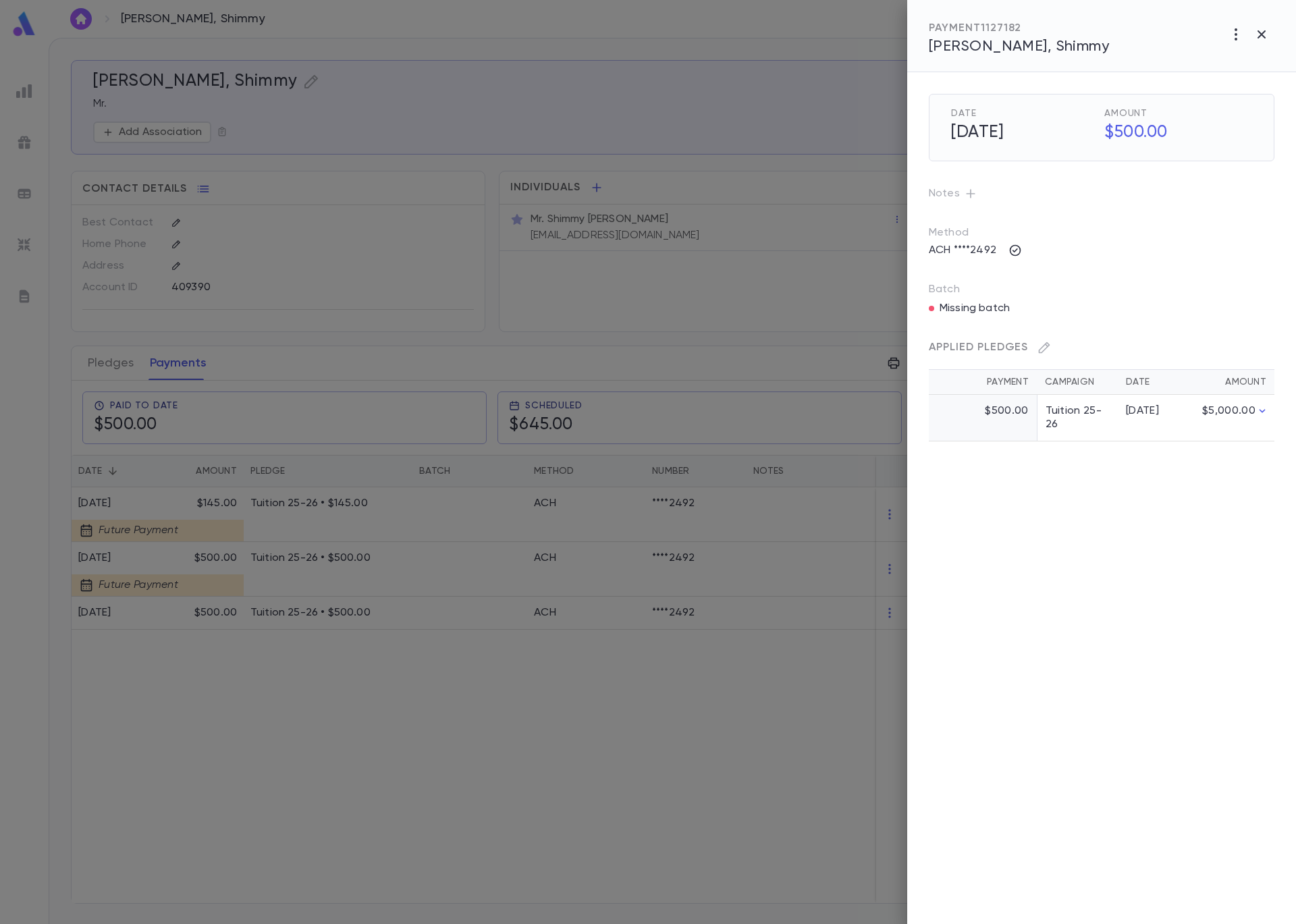
click at [1229, 31] on icon "button" at bounding box center [1235, 34] width 16 height 16
click at [1156, 273] on div at bounding box center [648, 462] width 1296 height 924
click at [1018, 252] on icon "button" at bounding box center [1015, 250] width 13 height 13
click at [1162, 318] on icon at bounding box center [1158, 315] width 8 height 11
drag, startPoint x: 1127, startPoint y: 317, endPoint x: 1149, endPoint y: 318, distance: 22.0
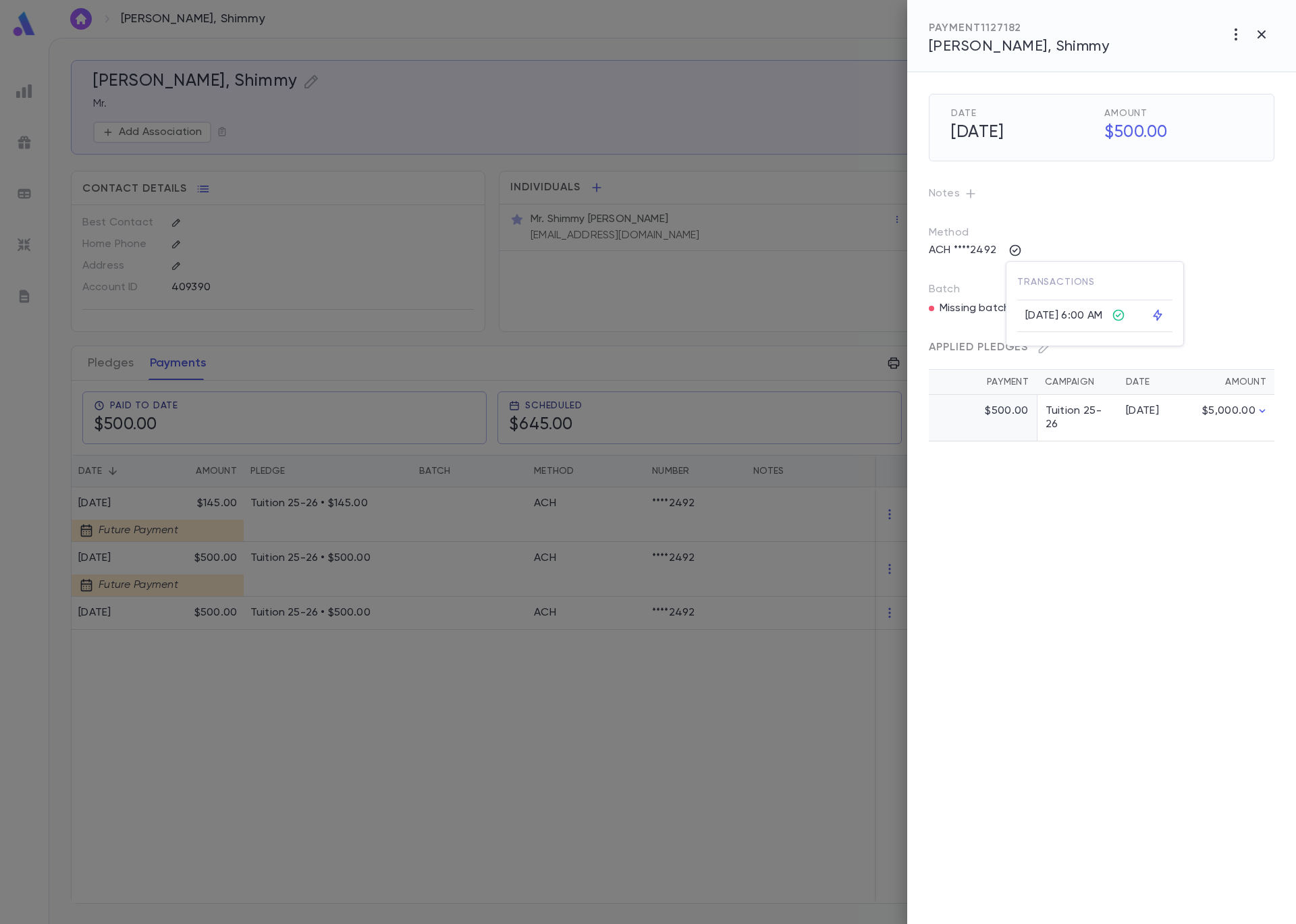
click at [1125, 318] on icon at bounding box center [1118, 315] width 13 height 13
click at [1127, 201] on div at bounding box center [648, 462] width 1296 height 924
click at [1245, 30] on button "button" at bounding box center [1235, 34] width 25 height 25
click at [1206, 320] on div at bounding box center [648, 462] width 1296 height 924
